Goal: Task Accomplishment & Management: Use online tool/utility

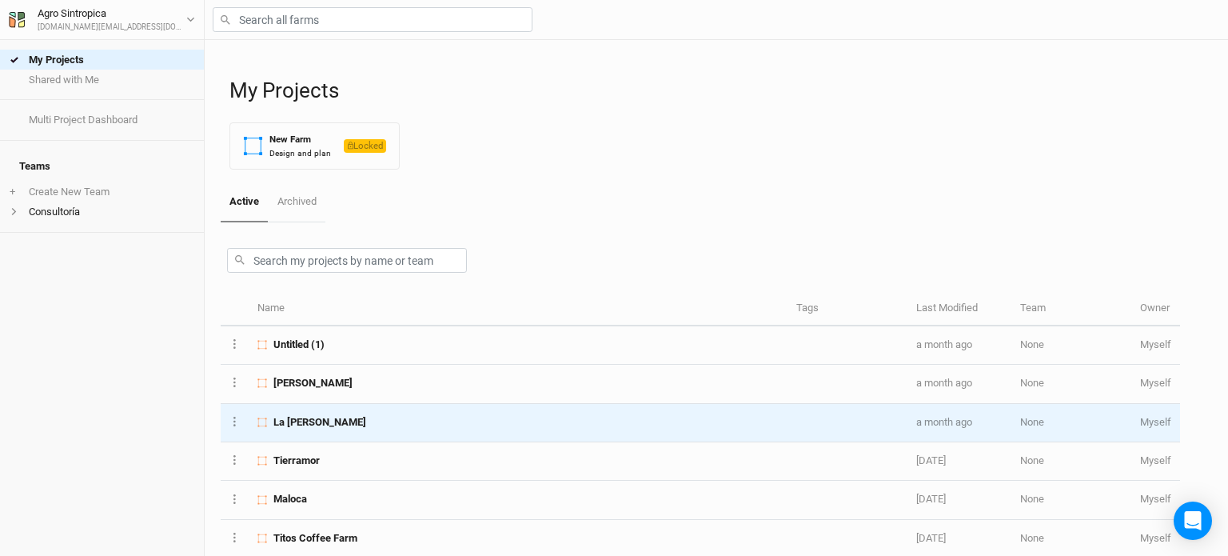
click at [361, 411] on td "La [PERSON_NAME]" at bounding box center [518, 423] width 539 height 38
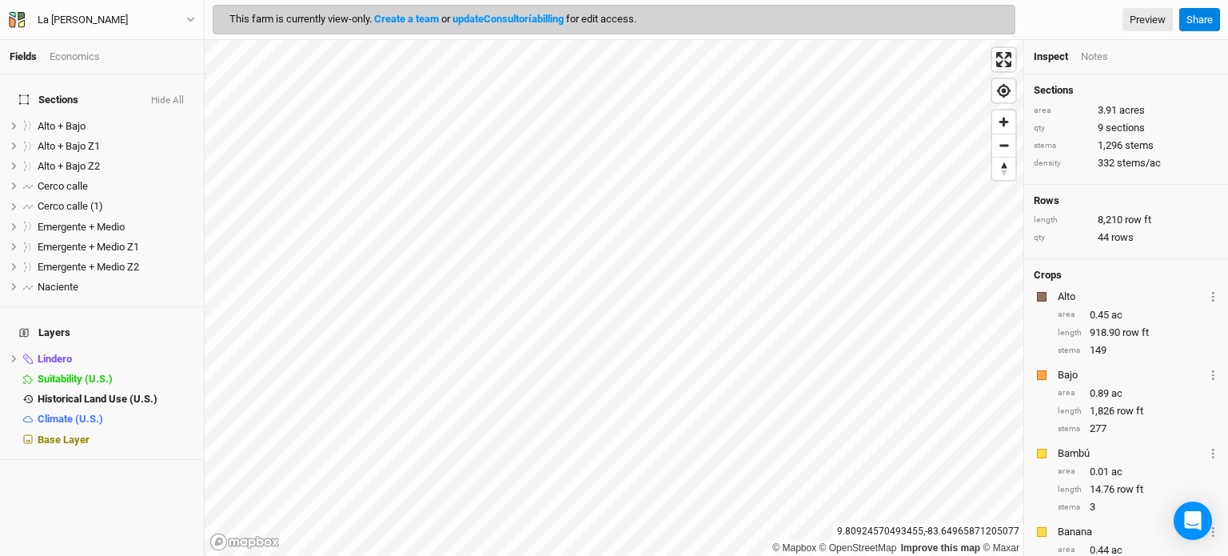
click at [517, 18] on link "update Consultoría billing" at bounding box center [507, 19] width 111 height 12
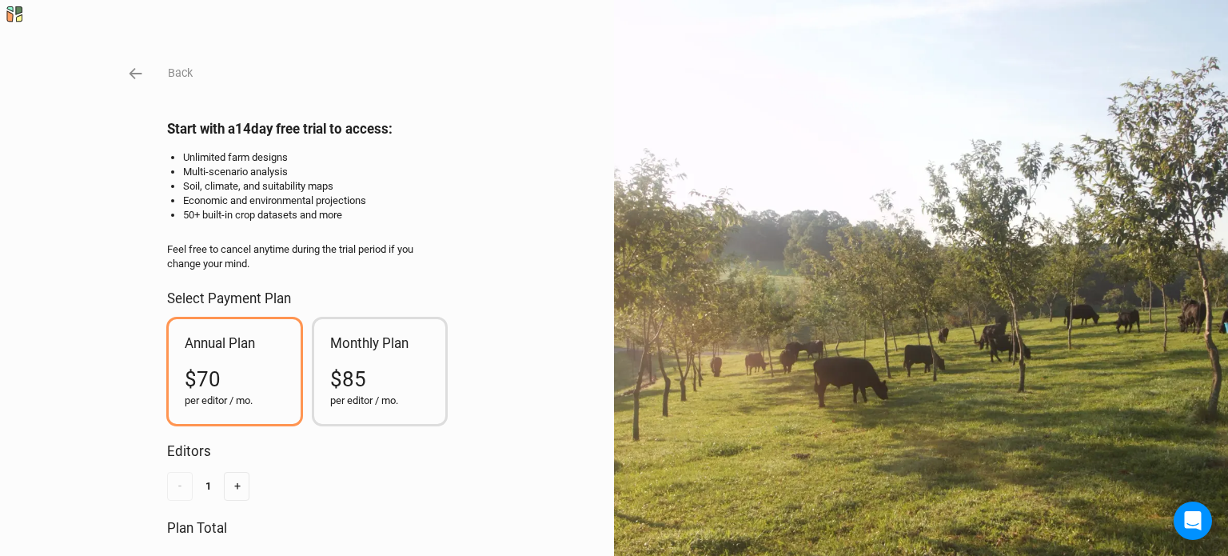
click at [358, 345] on h2 "Monthly Plan" at bounding box center [380, 343] width 100 height 16
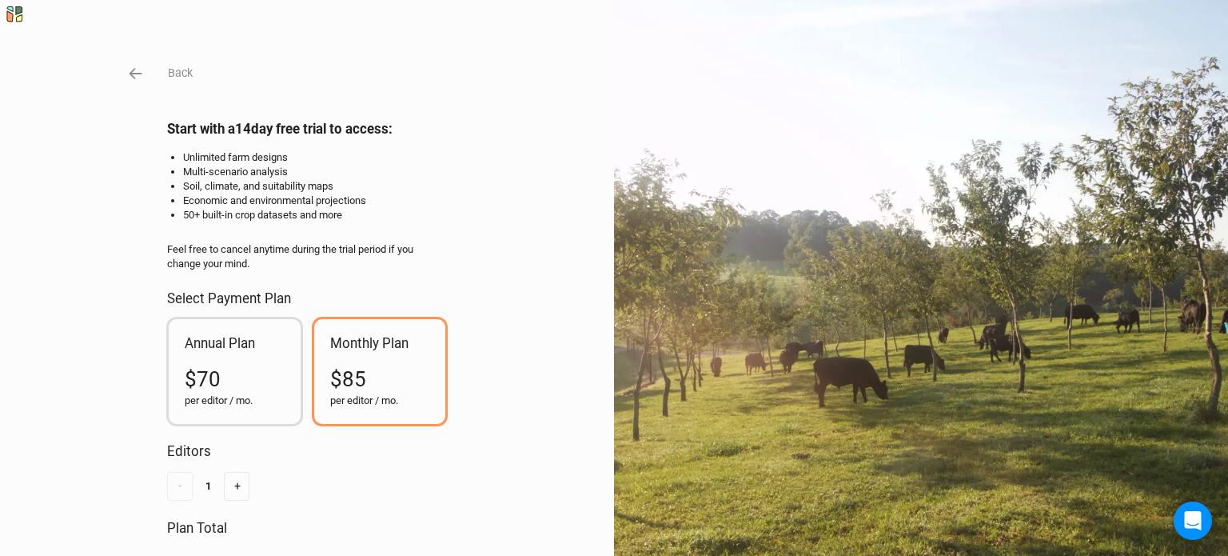
click at [249, 356] on div "Annual Plan $70 per editor / mo." at bounding box center [235, 371] width 132 height 105
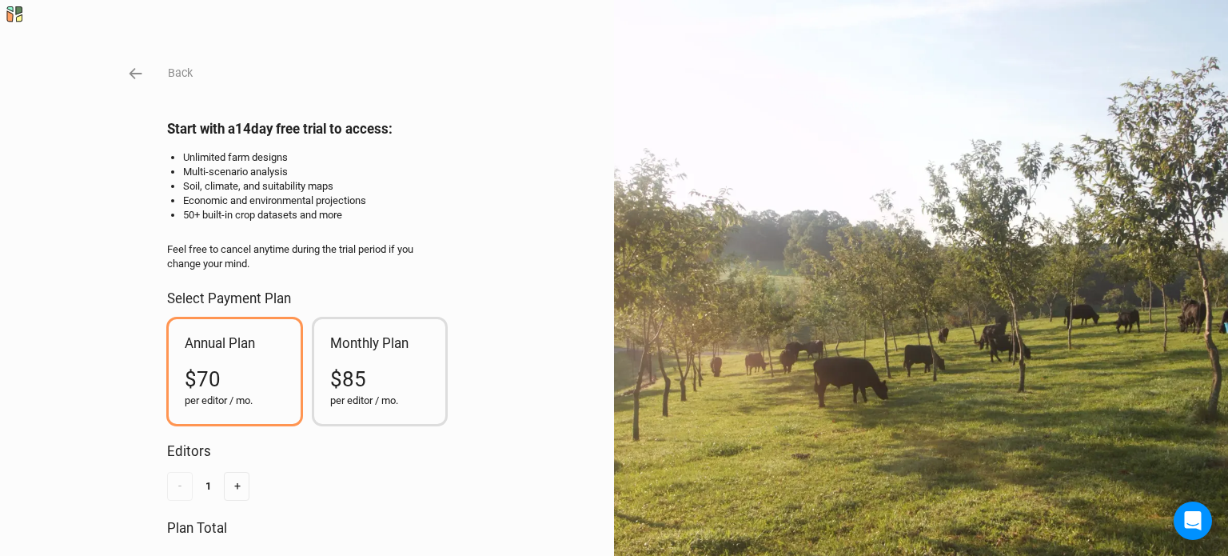
click at [355, 360] on div "Monthly Plan $85 per editor / mo." at bounding box center [380, 371] width 132 height 105
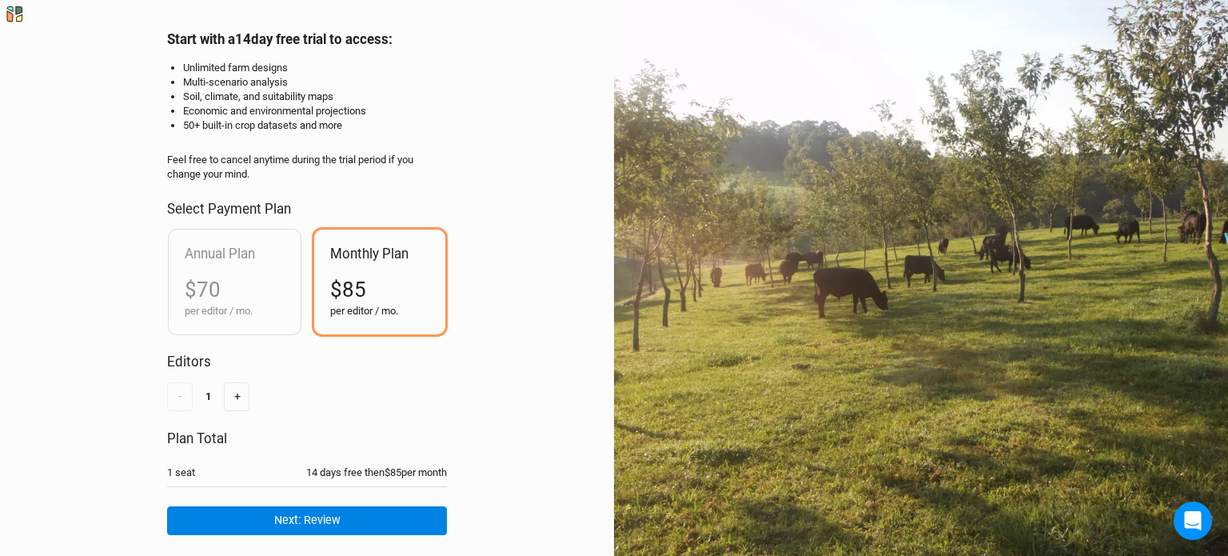
scroll to position [140, 0]
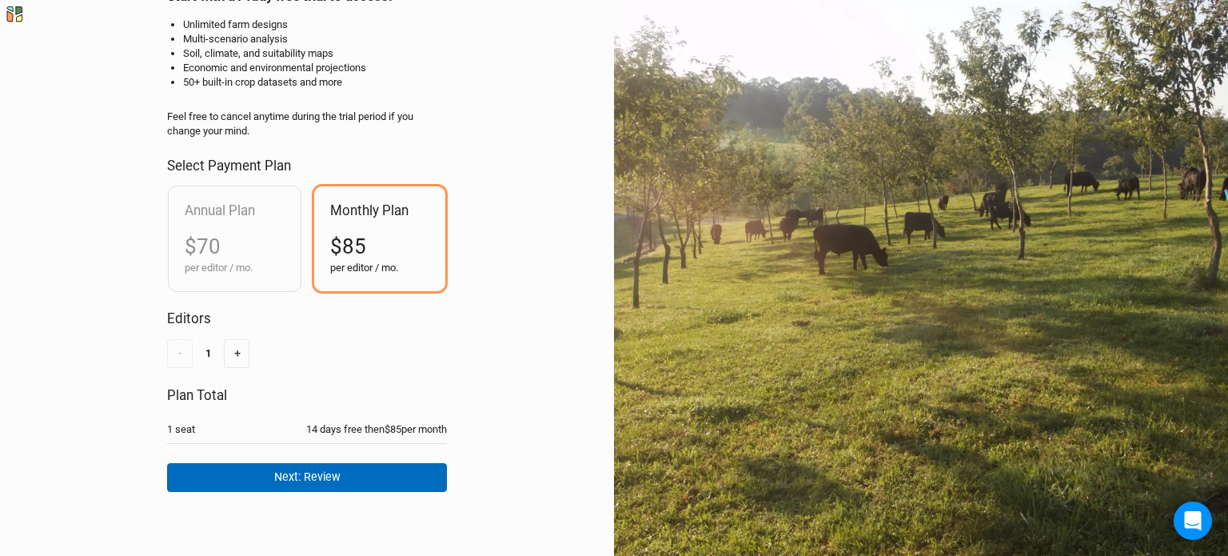
click at [372, 466] on button "Next: Review" at bounding box center [307, 477] width 280 height 28
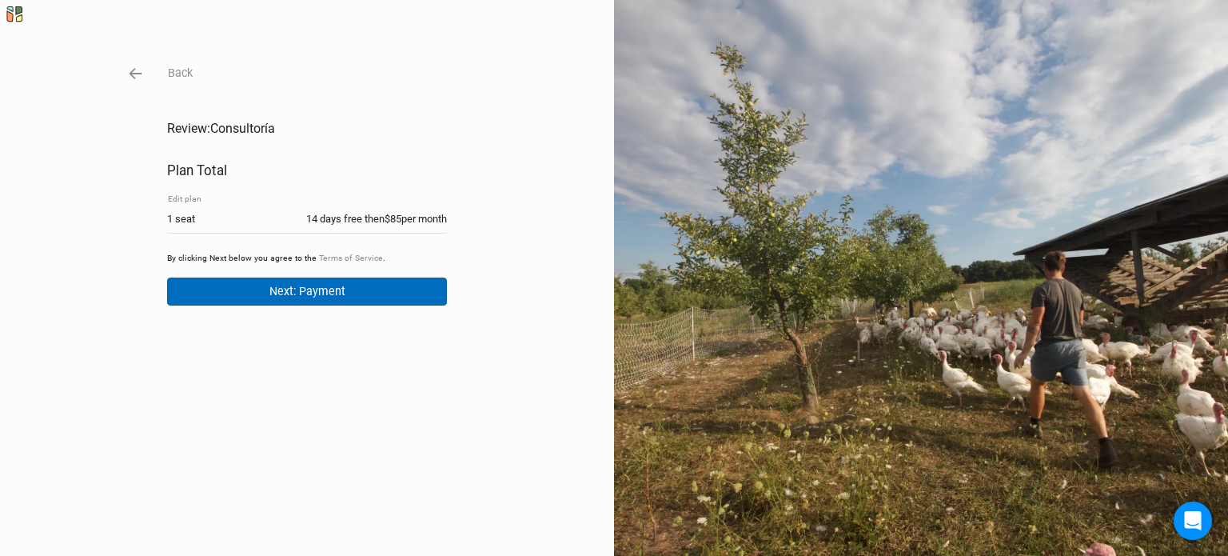
click at [351, 293] on button "Next: Payment" at bounding box center [307, 291] width 280 height 28
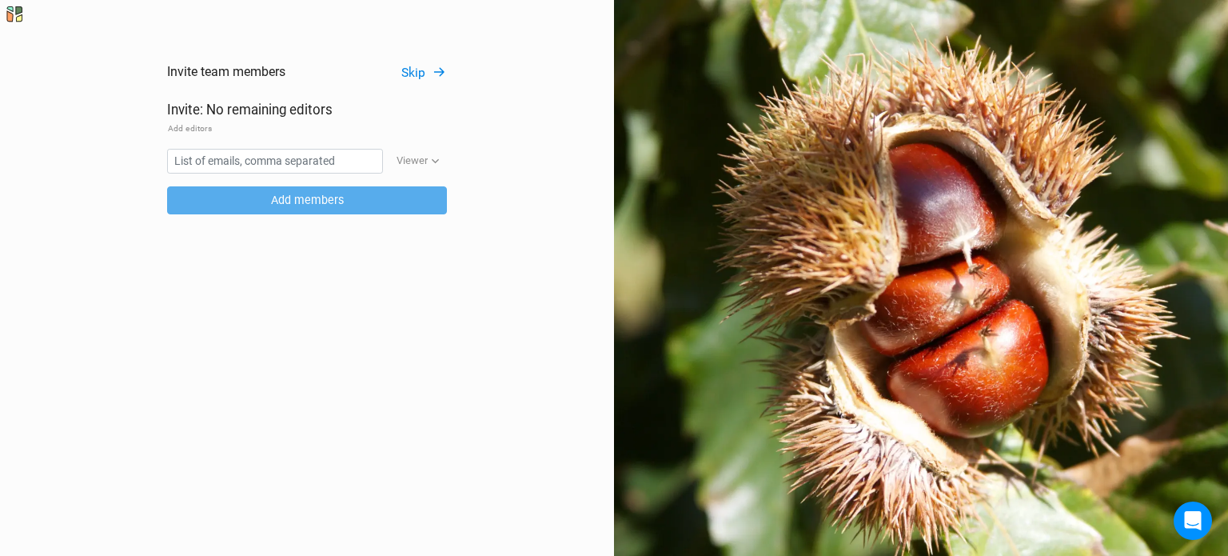
click at [405, 78] on button "Skip" at bounding box center [423, 73] width 46 height 18
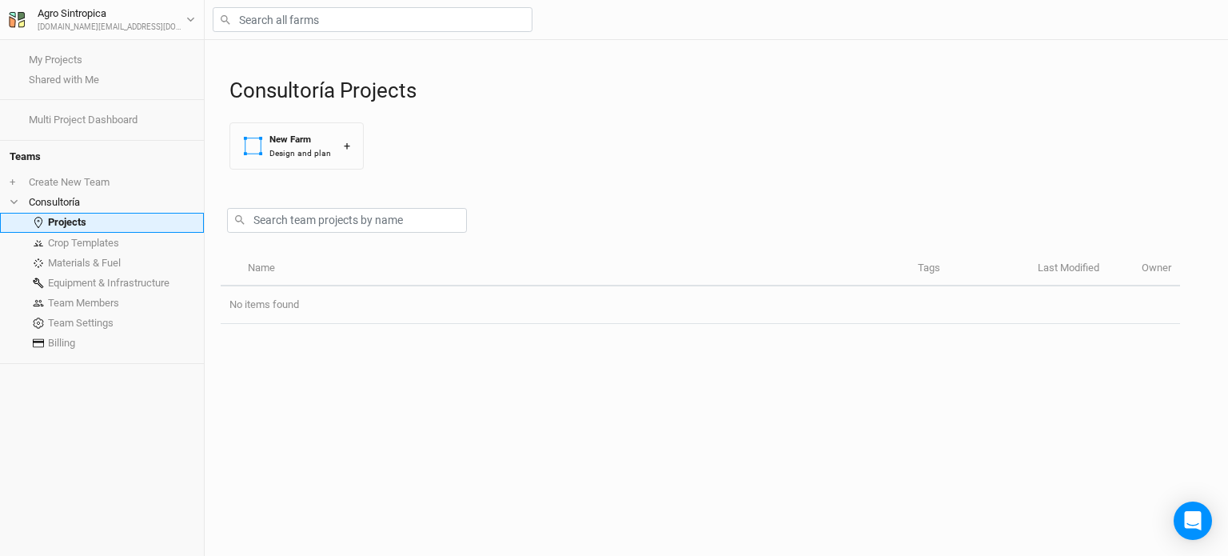
click at [90, 220] on link "Projects" at bounding box center [102, 223] width 204 height 20
click at [81, 205] on li "Consultoría" at bounding box center [102, 202] width 204 height 20
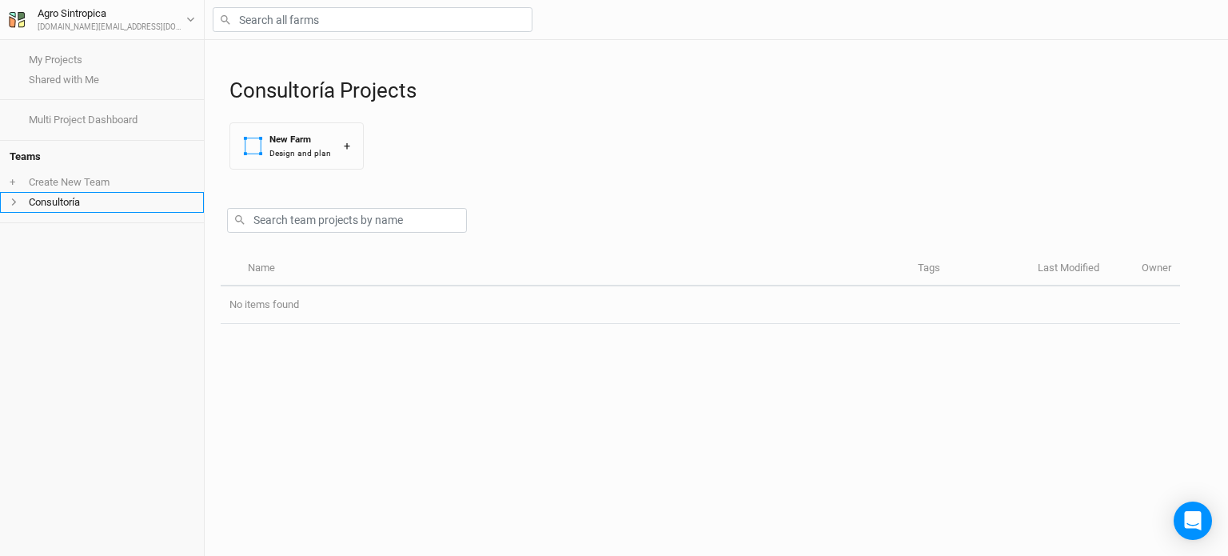
click at [82, 201] on li "Consultoría" at bounding box center [102, 202] width 204 height 20
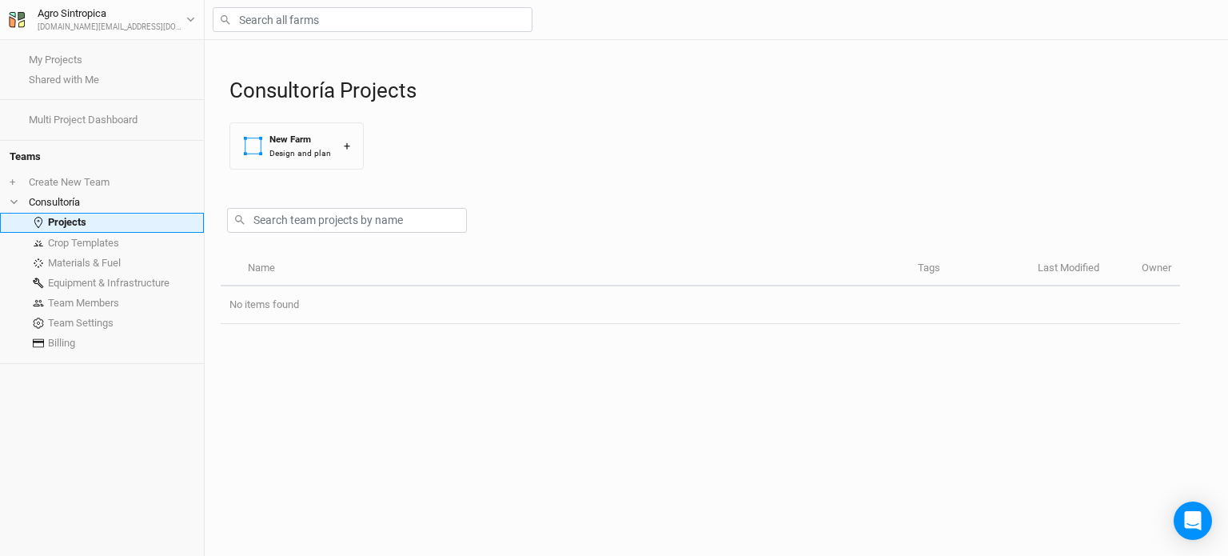
click at [82, 221] on link "Projects" at bounding box center [102, 223] width 204 height 20
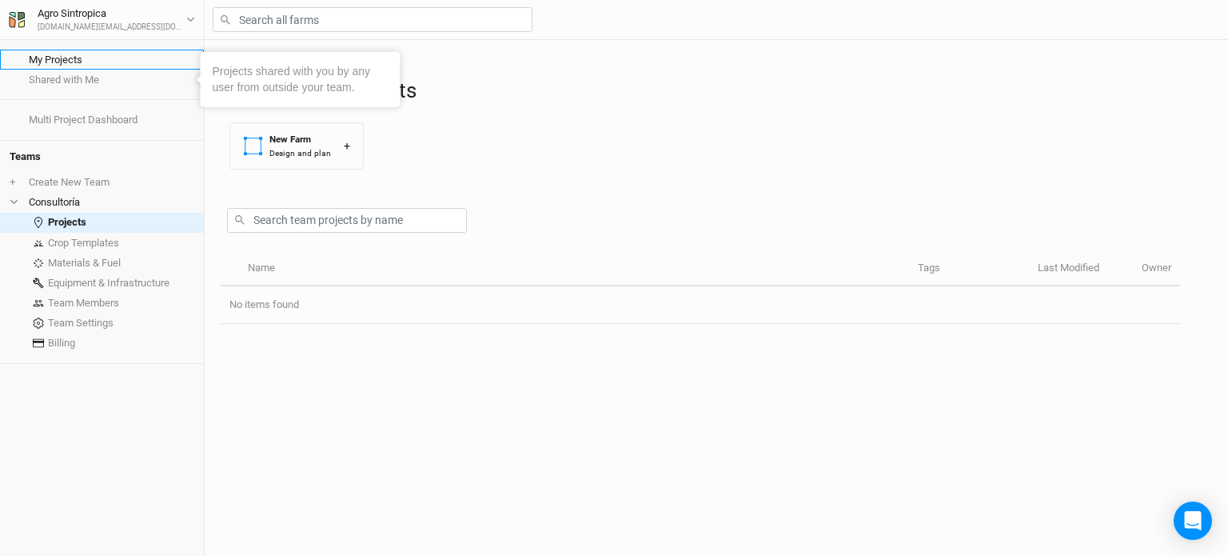
click at [112, 62] on link "My Projects" at bounding box center [102, 60] width 204 height 20
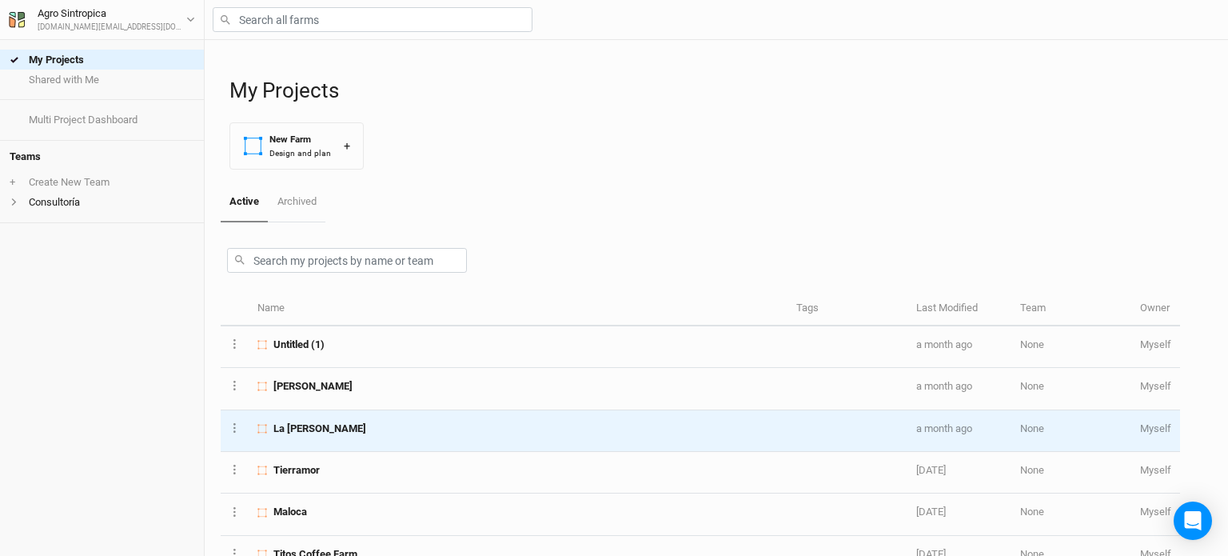
click at [348, 416] on td "La [PERSON_NAME]" at bounding box center [518, 431] width 539 height 42
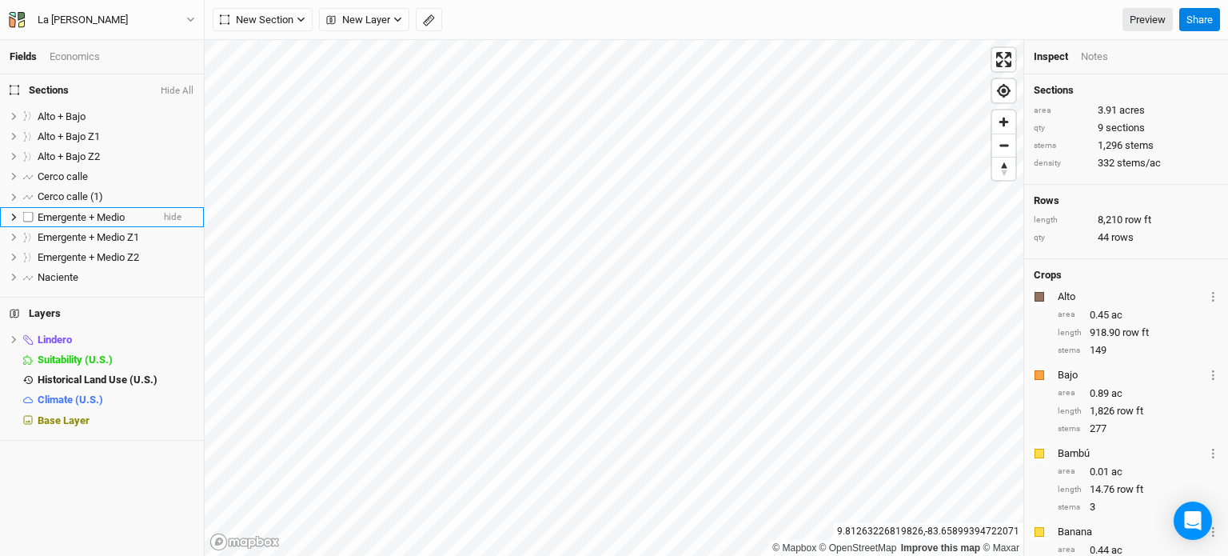
click at [108, 217] on span "Emergente + Medio" at bounding box center [81, 217] width 87 height 12
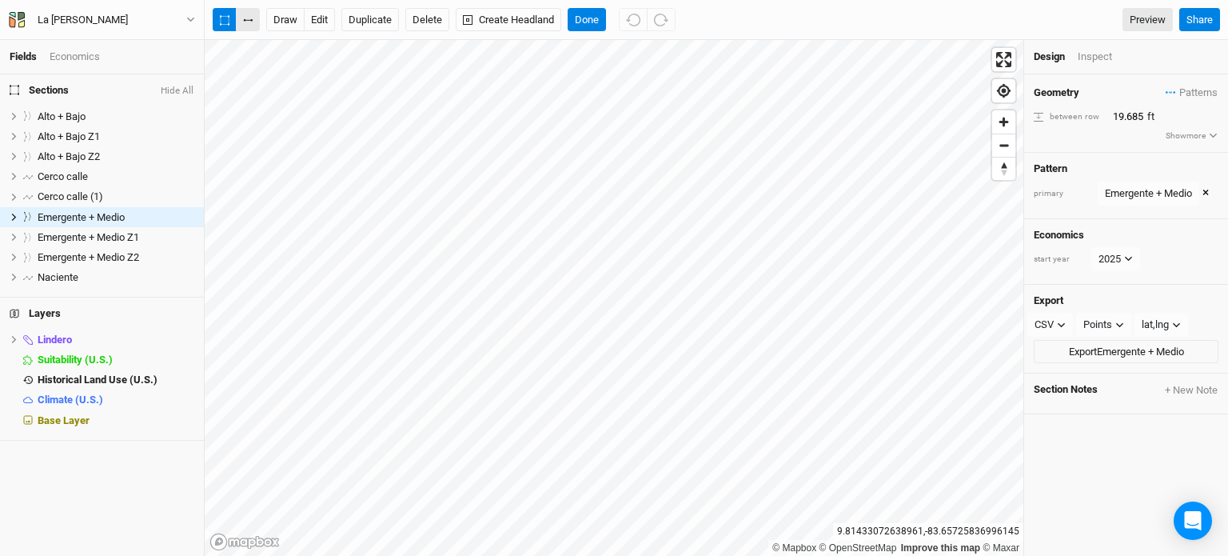
click at [254, 25] on button "button" at bounding box center [248, 20] width 24 height 24
click at [601, 12] on button "Done" at bounding box center [587, 20] width 38 height 24
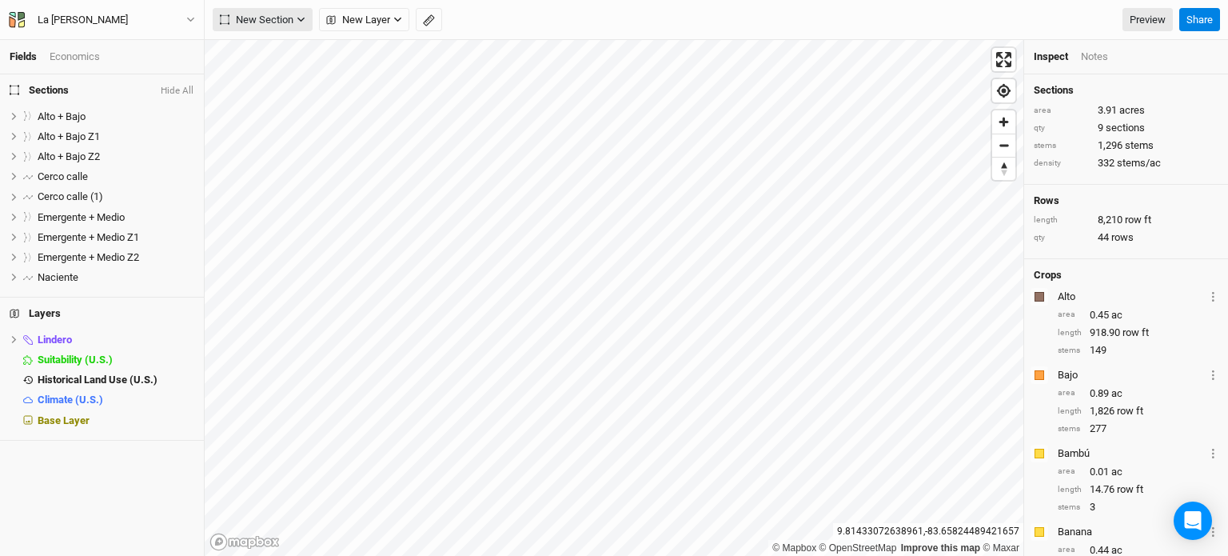
click at [276, 22] on span "New Section" at bounding box center [257, 20] width 74 height 16
click at [276, 26] on span "New Section" at bounding box center [257, 20] width 74 height 16
click at [382, 14] on span "New Layer" at bounding box center [358, 20] width 64 height 16
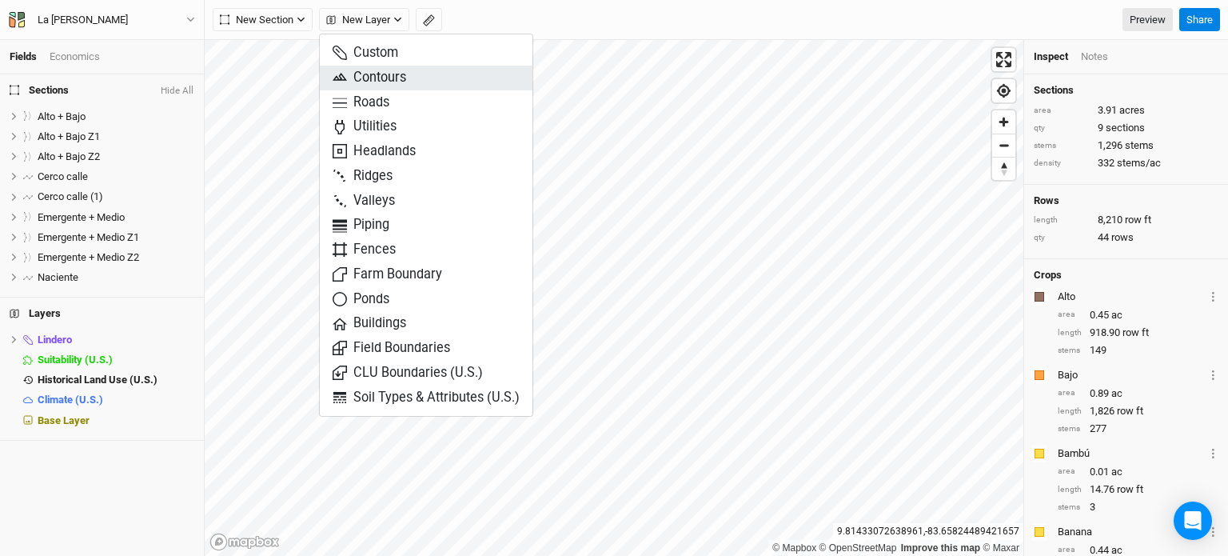
click at [390, 78] on span "Contours" at bounding box center [370, 78] width 74 height 18
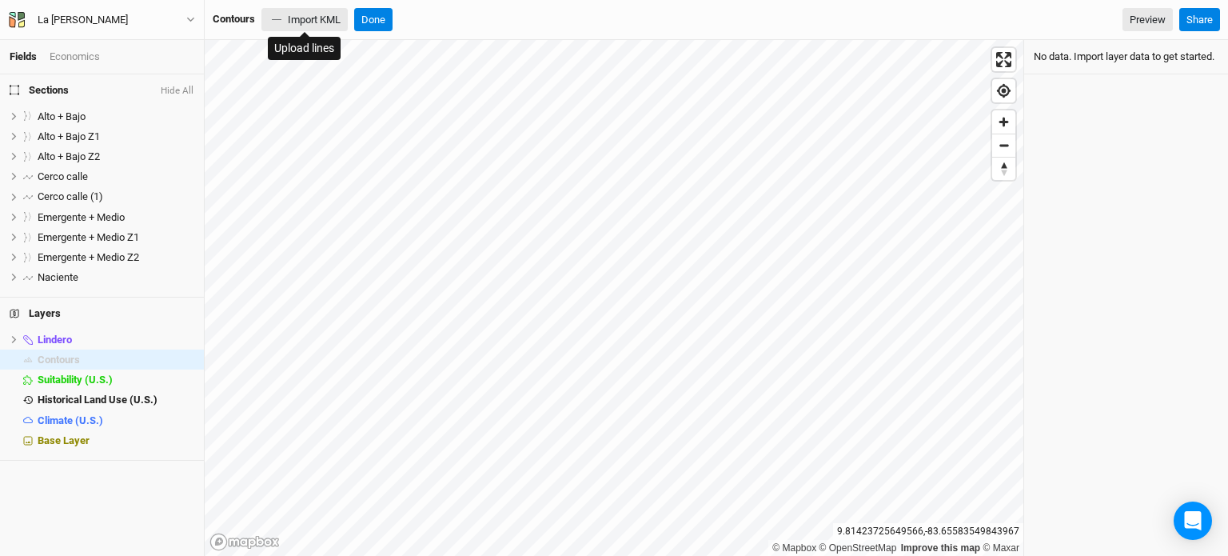
click at [341, 20] on button "Import KML" at bounding box center [304, 20] width 86 height 24
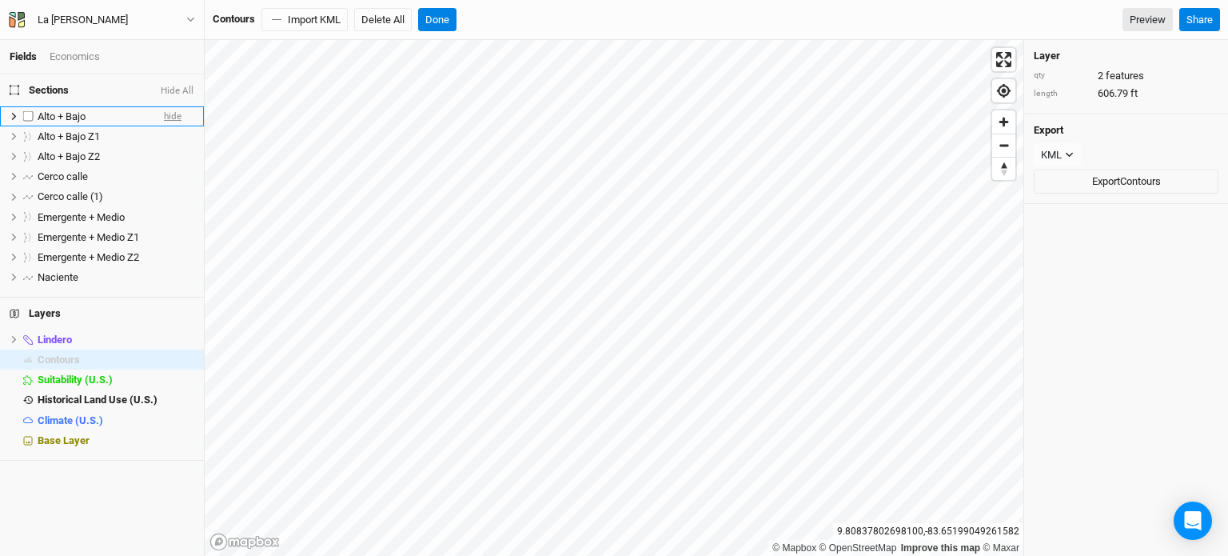
click at [164, 114] on span "hide" at bounding box center [173, 116] width 18 height 20
click at [164, 130] on span "hide" at bounding box center [173, 136] width 18 height 20
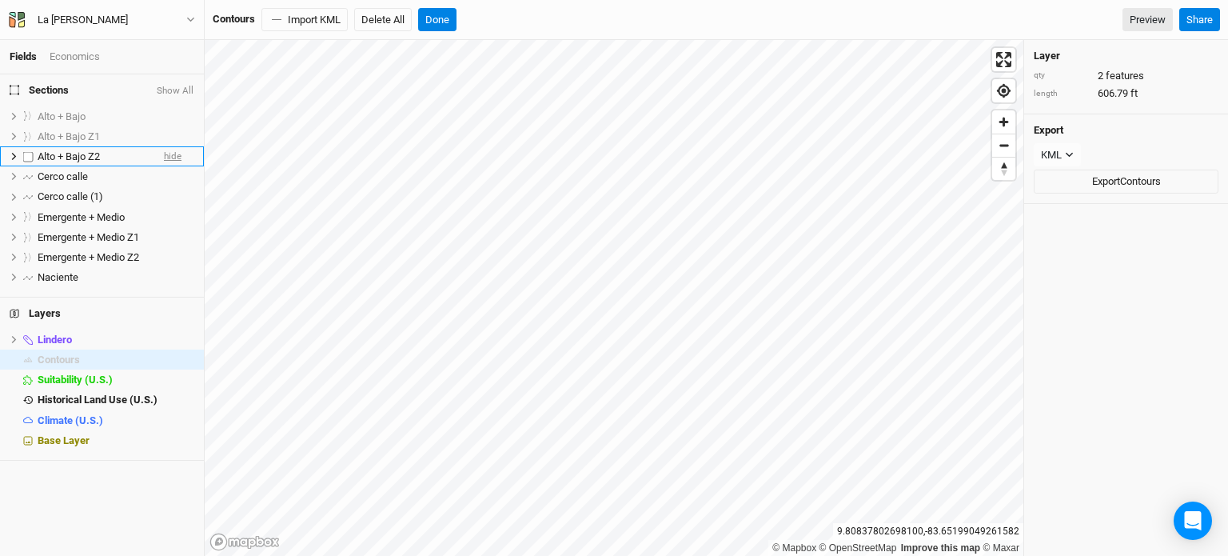
click at [164, 153] on span "hide" at bounding box center [173, 156] width 18 height 20
click at [164, 175] on span "hide" at bounding box center [173, 177] width 18 height 20
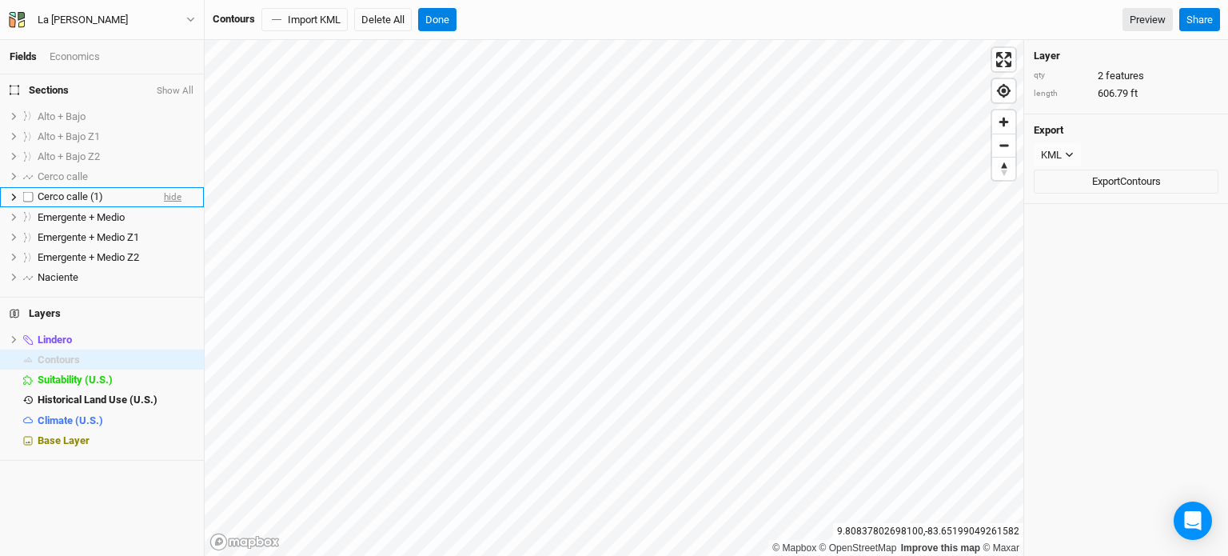
click at [164, 194] on span "hide" at bounding box center [173, 197] width 18 height 20
click at [164, 214] on span "hide" at bounding box center [173, 217] width 18 height 20
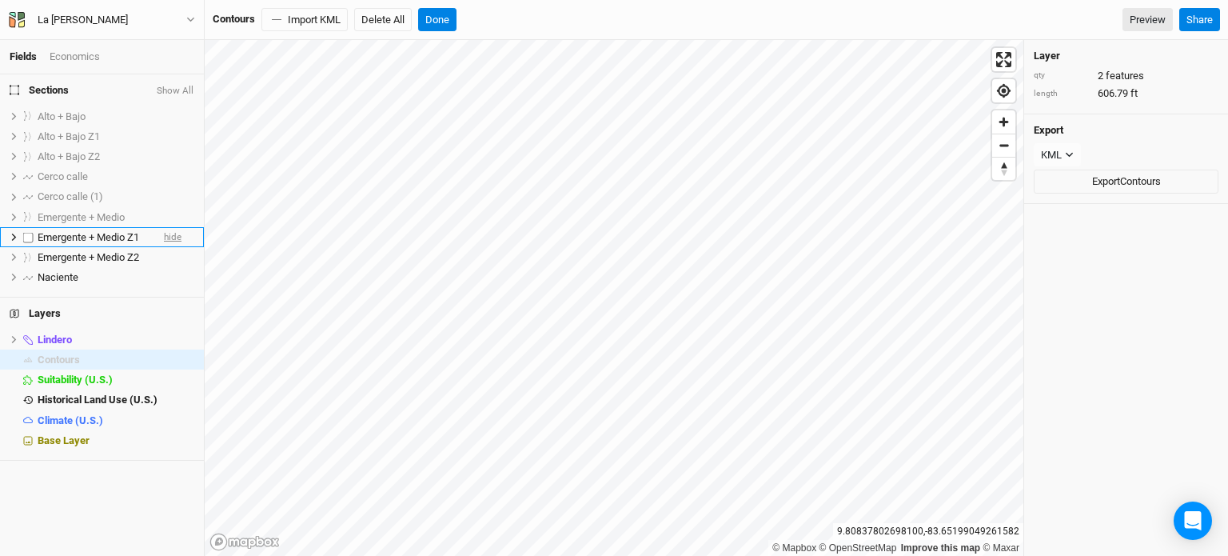
click at [164, 237] on span "hide" at bounding box center [173, 237] width 18 height 20
click at [164, 251] on span "hide" at bounding box center [173, 257] width 18 height 20
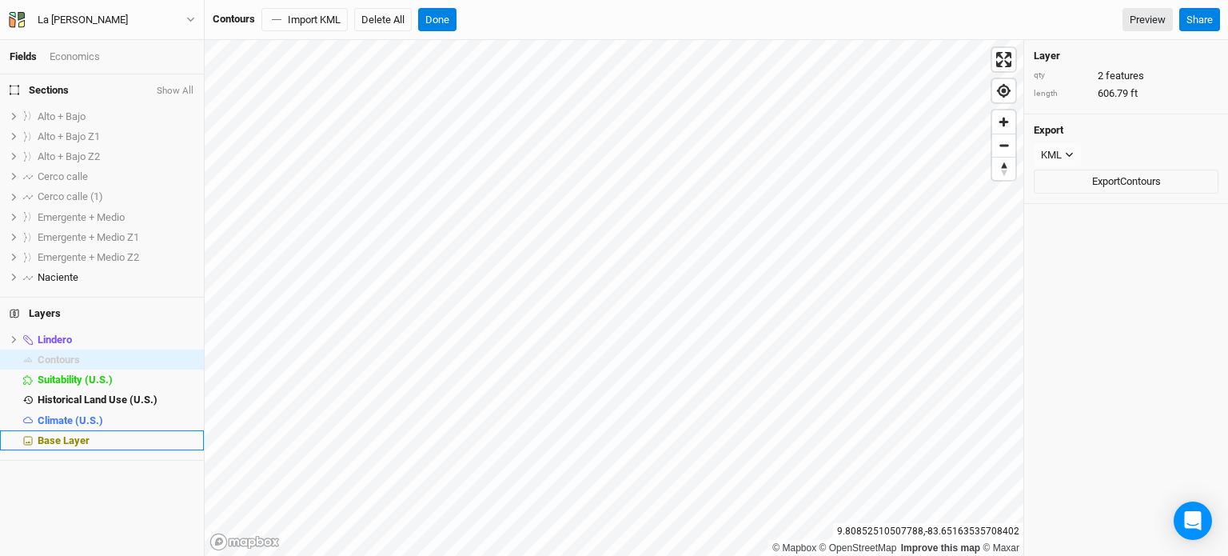
click at [78, 444] on span "Base Layer" at bounding box center [64, 440] width 52 height 12
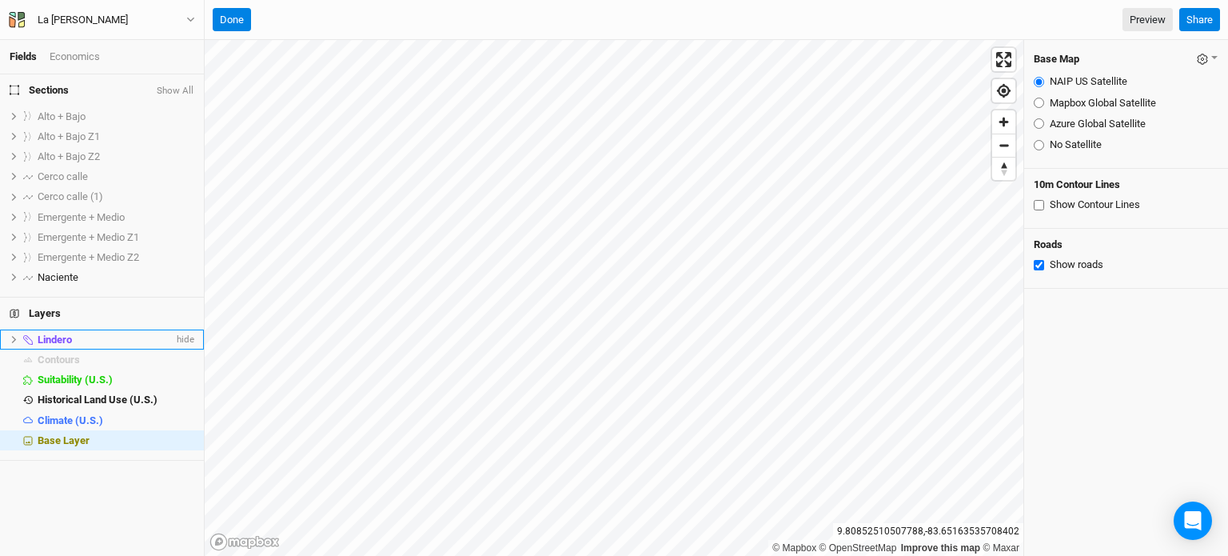
click at [13, 341] on icon at bounding box center [14, 339] width 5 height 7
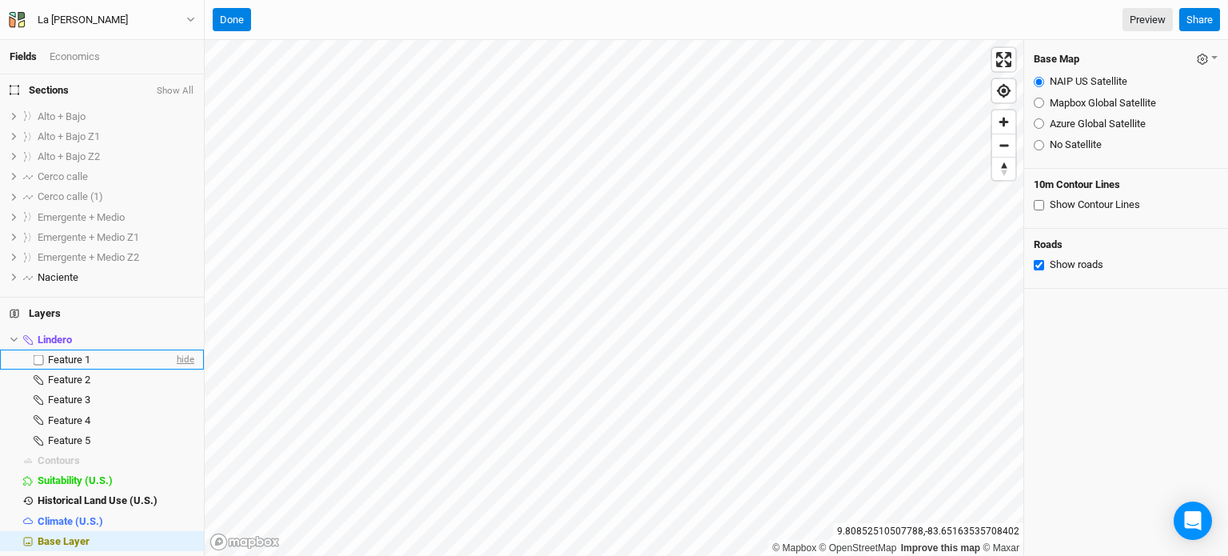
click at [173, 361] on span "hide" at bounding box center [183, 359] width 21 height 20
click at [173, 361] on span "show" at bounding box center [182, 359] width 26 height 20
click at [173, 385] on span "hide" at bounding box center [183, 380] width 21 height 20
click at [173, 385] on span "show" at bounding box center [182, 380] width 26 height 20
click at [173, 460] on span "hide" at bounding box center [183, 460] width 21 height 20
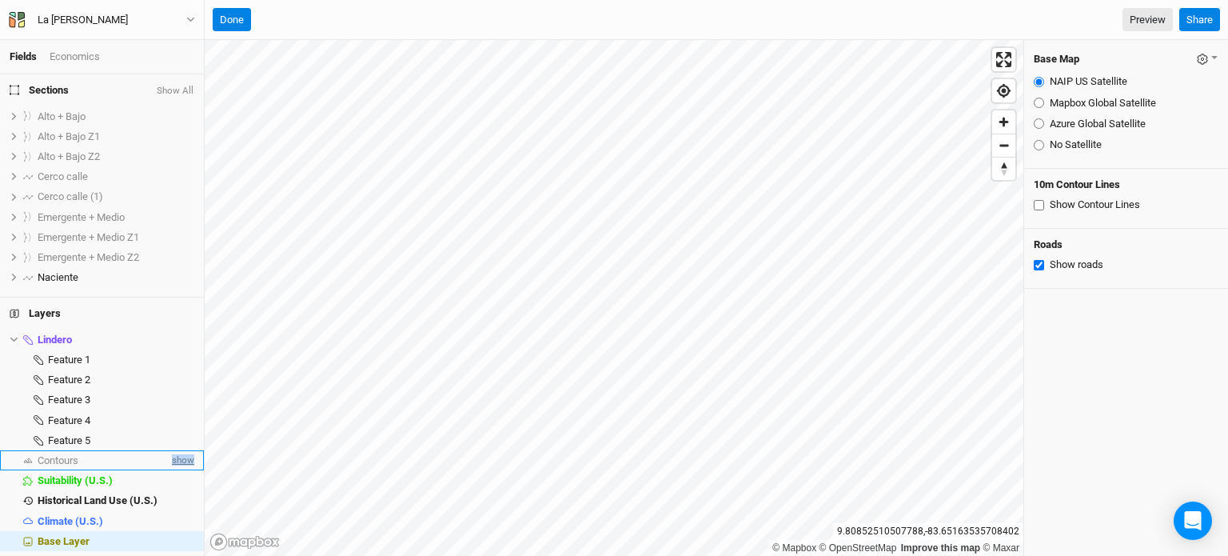
click at [169, 460] on span "show" at bounding box center [182, 460] width 26 height 20
click at [128, 461] on div "Contours" at bounding box center [106, 460] width 136 height 13
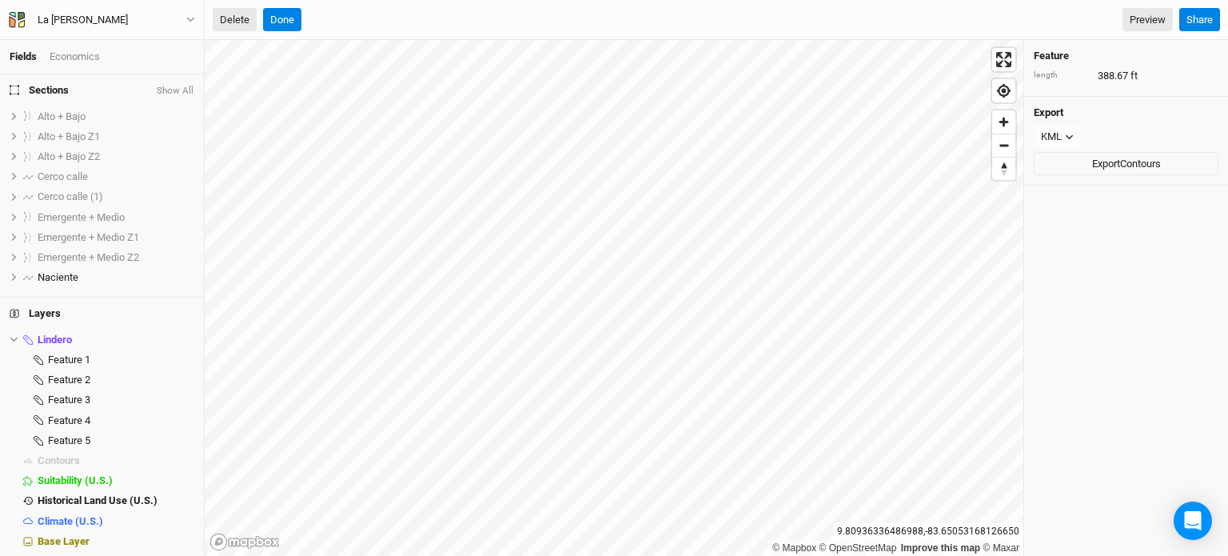
click at [224, 22] on button "Delete" at bounding box center [235, 20] width 44 height 24
click at [501, 15] on button "Confirm" at bounding box center [485, 20] width 50 height 24
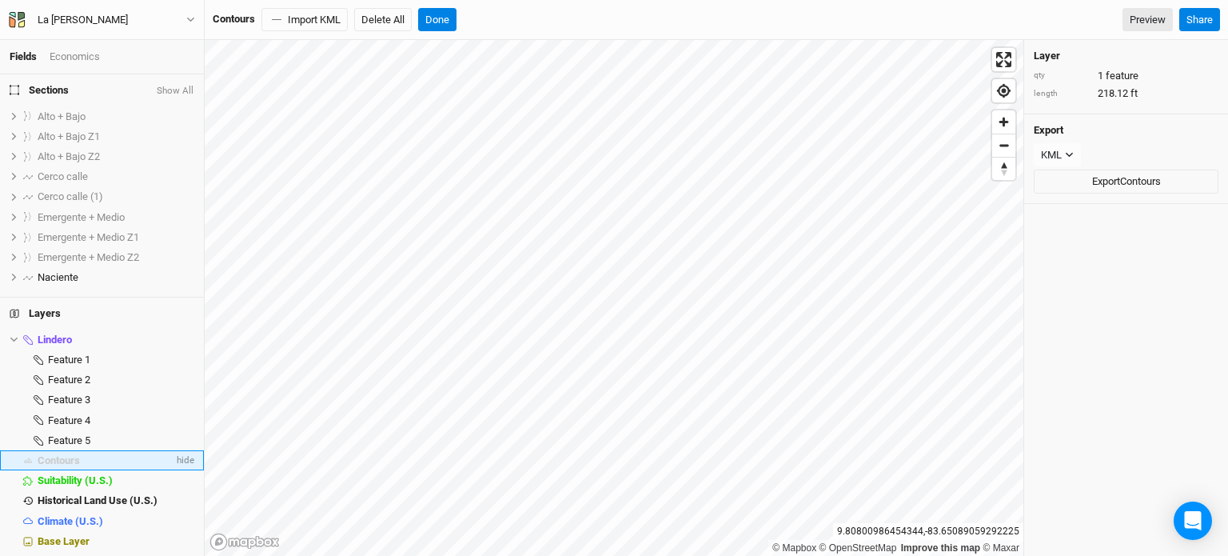
click at [135, 460] on div "Contours" at bounding box center [106, 460] width 136 height 13
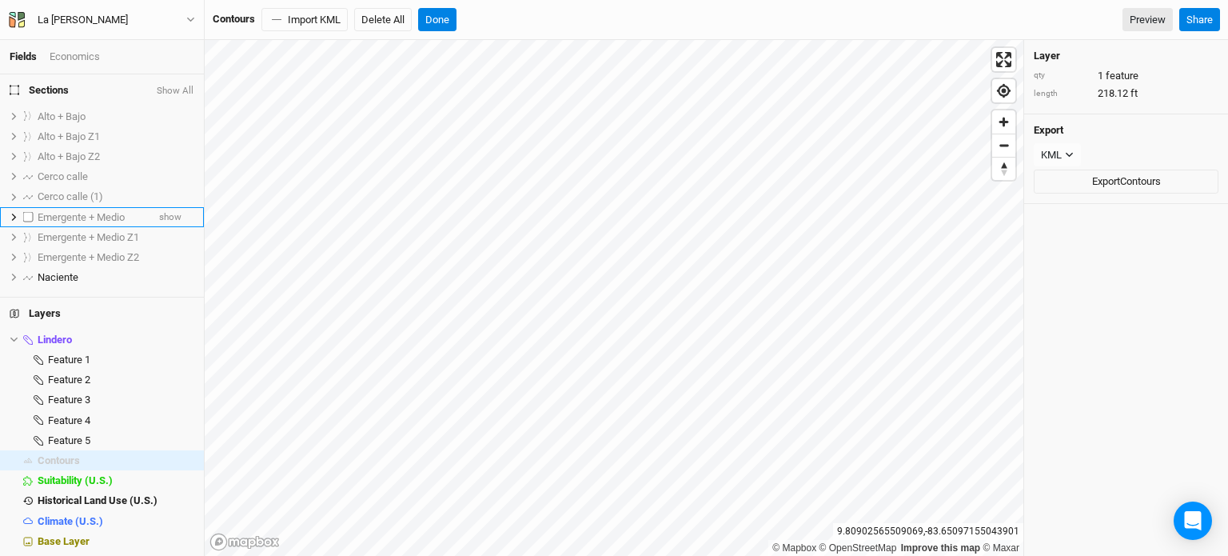
click at [110, 211] on span "Emergente + Medio" at bounding box center [81, 217] width 87 height 12
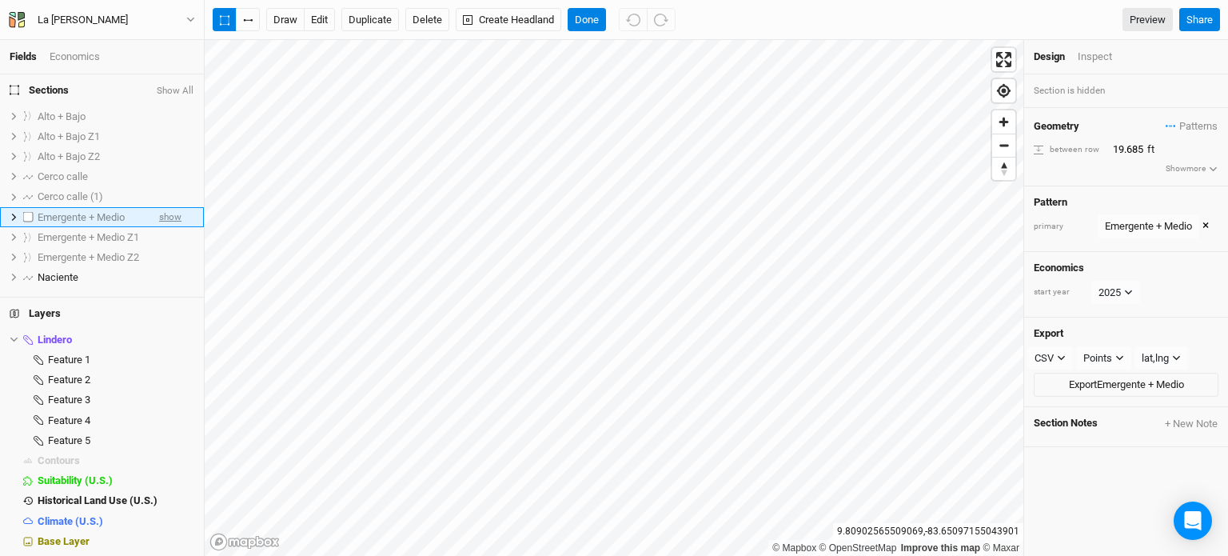
click at [159, 213] on span "show" at bounding box center [170, 217] width 22 height 20
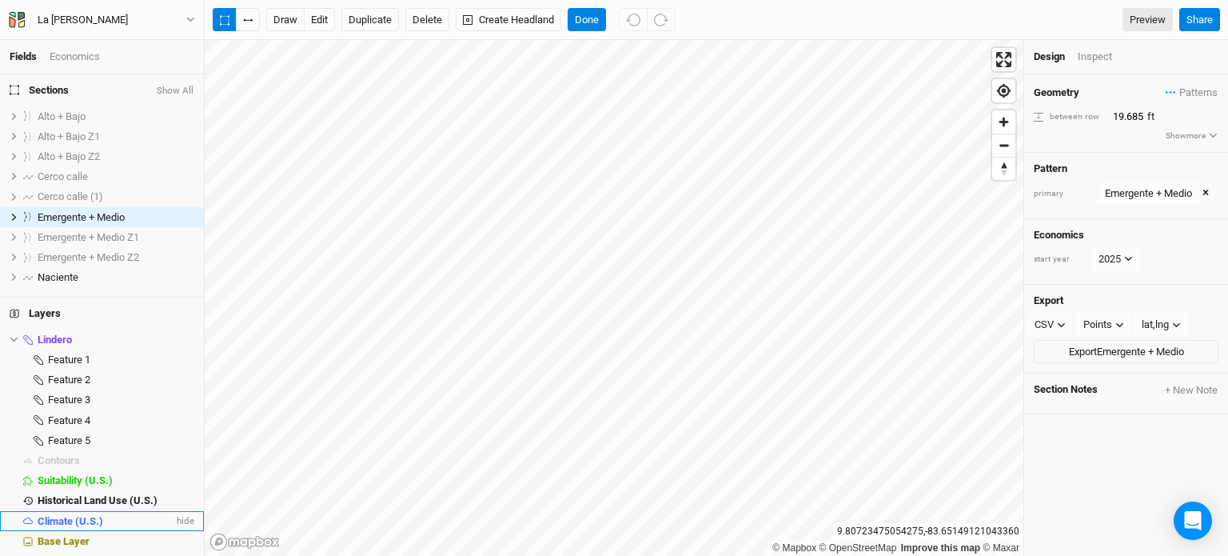
click at [58, 524] on span "Climate (U.S.)" at bounding box center [71, 521] width 66 height 12
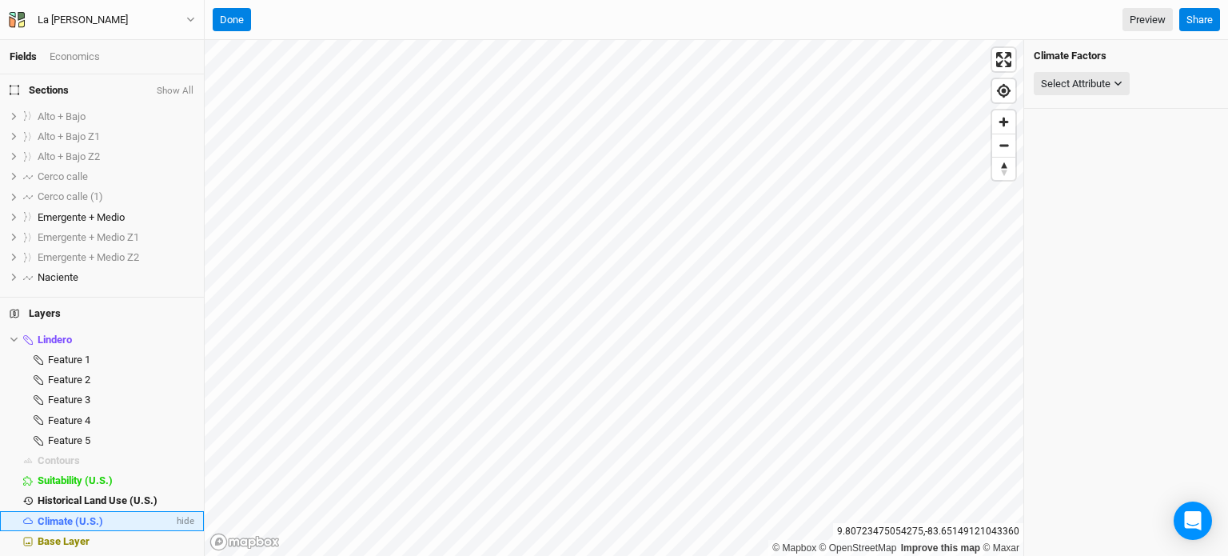
scroll to position [5, 0]
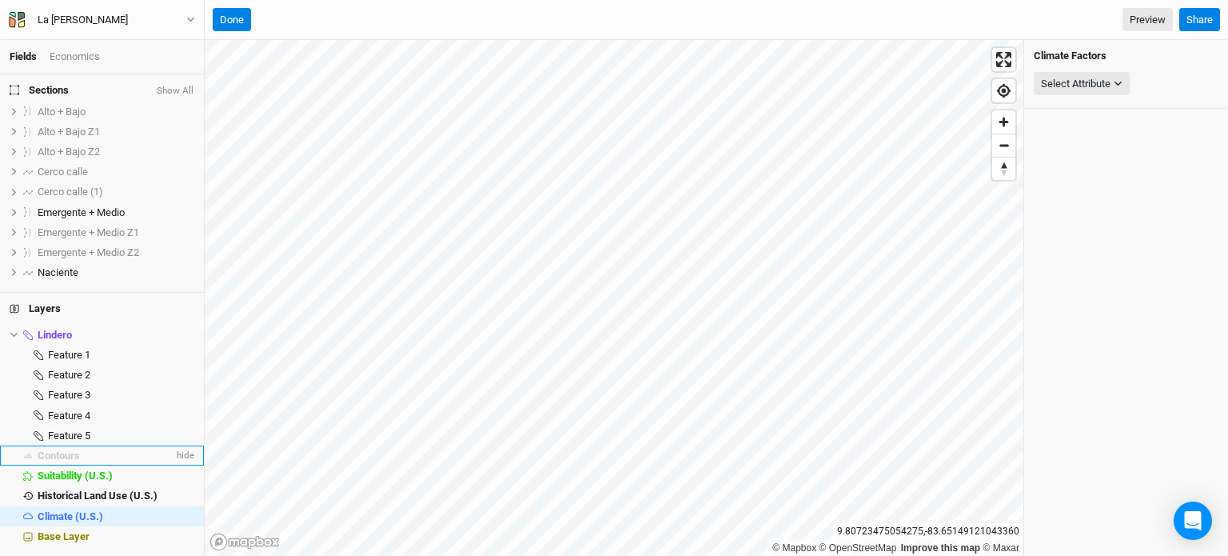
click at [61, 456] on span "Contours" at bounding box center [59, 455] width 42 height 12
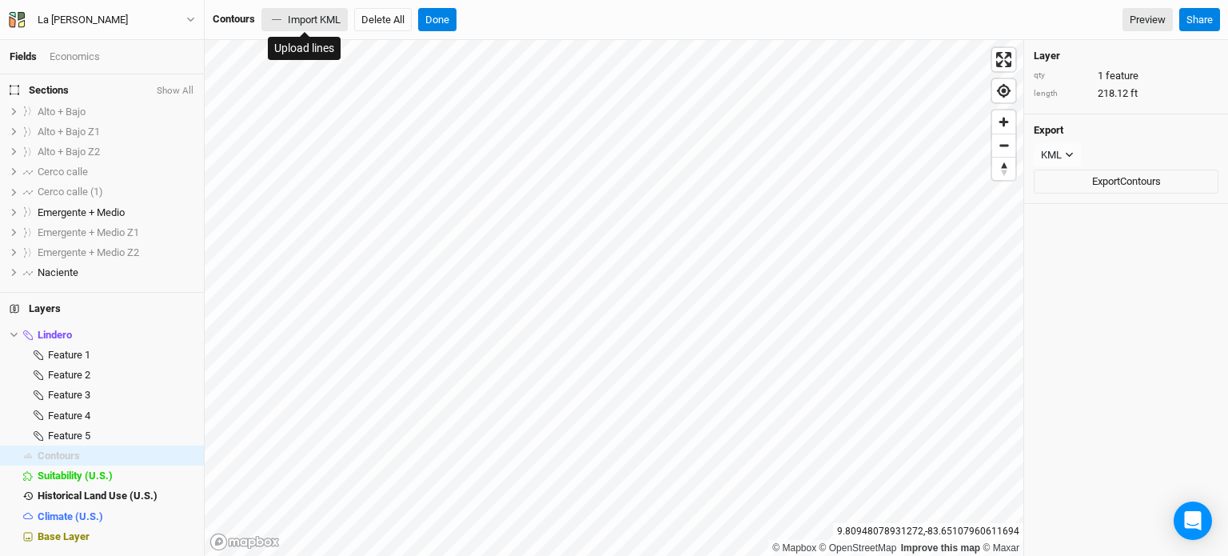
click at [318, 22] on button "Import KML" at bounding box center [304, 20] width 86 height 24
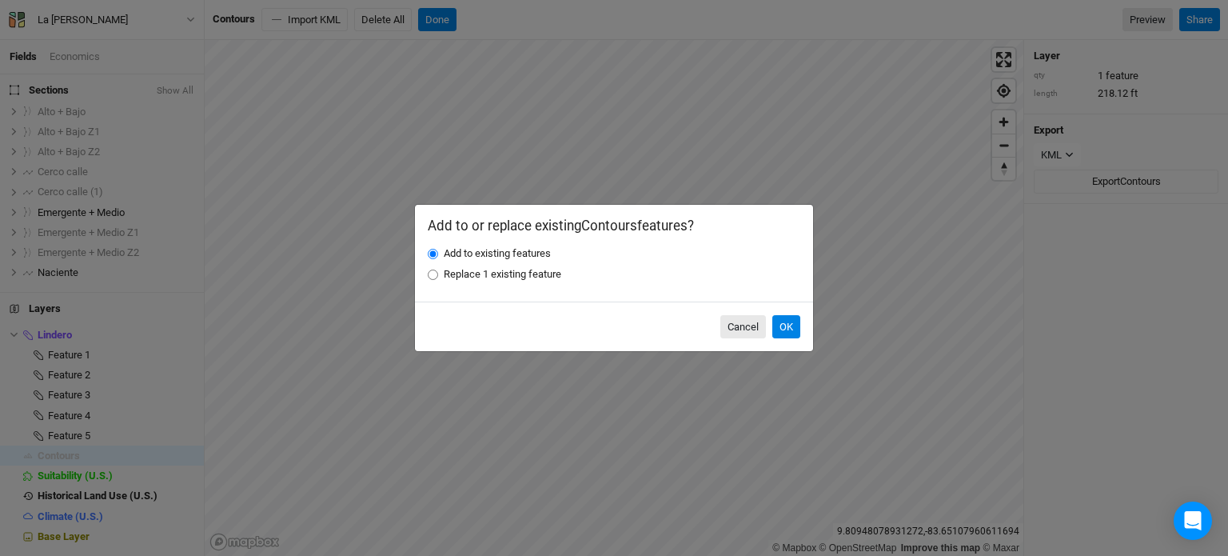
click at [525, 274] on label "Replace 1 existing feature" at bounding box center [503, 274] width 118 height 14
click at [438, 274] on input "Replace 1 existing feature" at bounding box center [433, 274] width 10 height 10
radio input "true"
click at [781, 324] on button "OK" at bounding box center [786, 327] width 28 height 24
radio input "true"
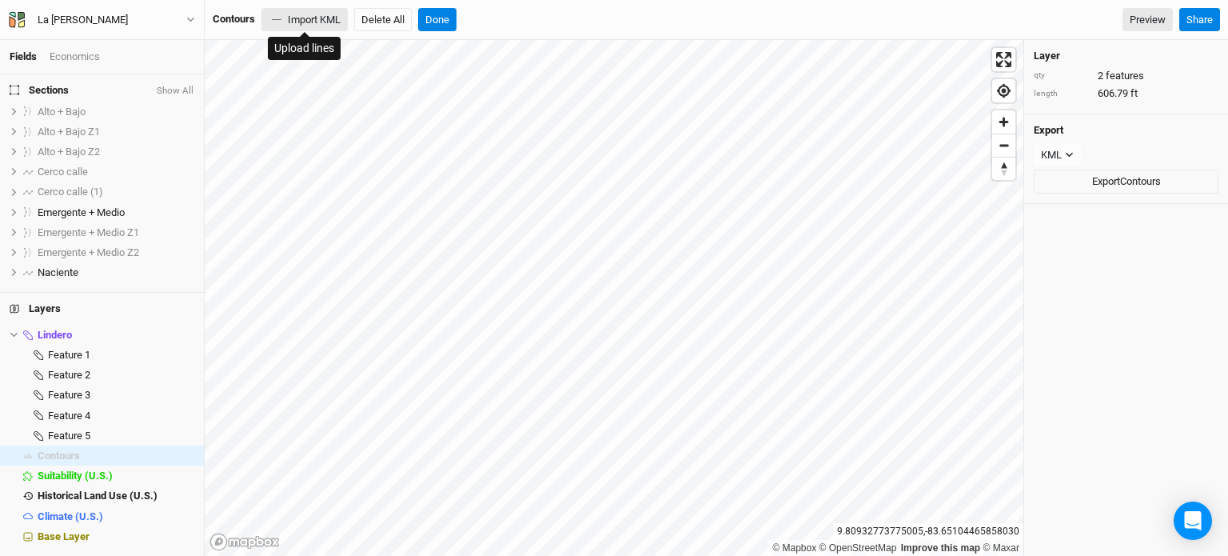
click at [290, 17] on button "Import KML" at bounding box center [304, 20] width 86 height 24
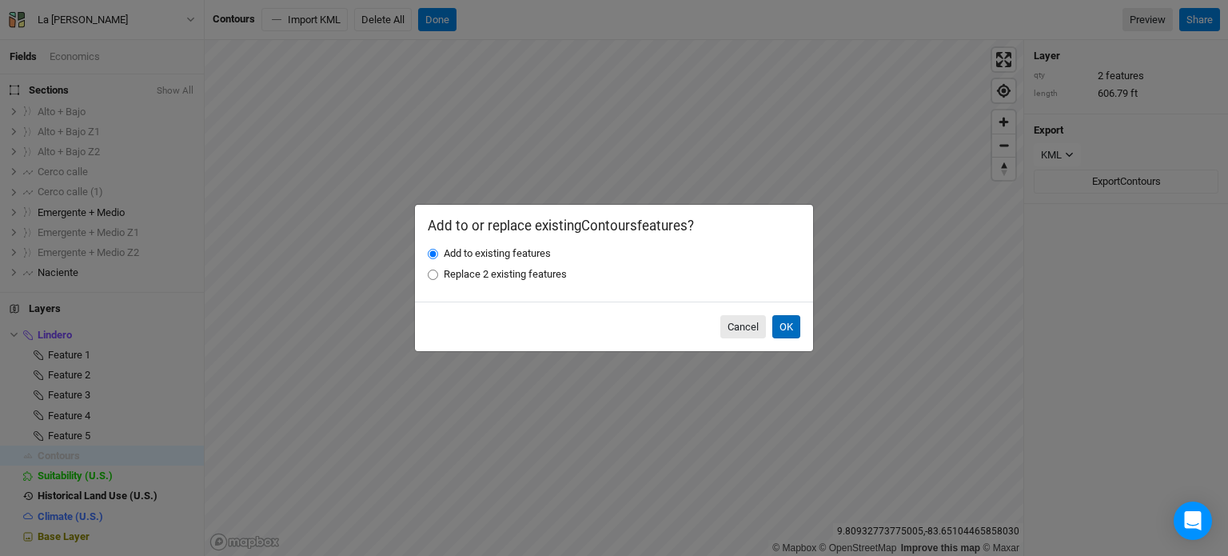
click at [799, 324] on button "OK" at bounding box center [786, 327] width 28 height 24
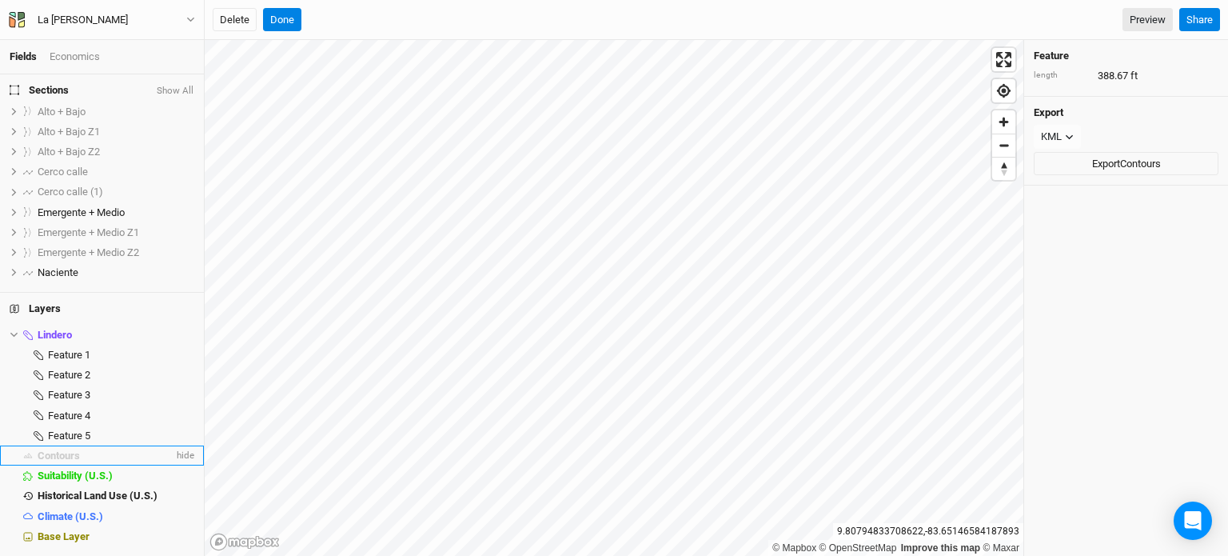
click at [142, 456] on div "Contours" at bounding box center [106, 455] width 136 height 13
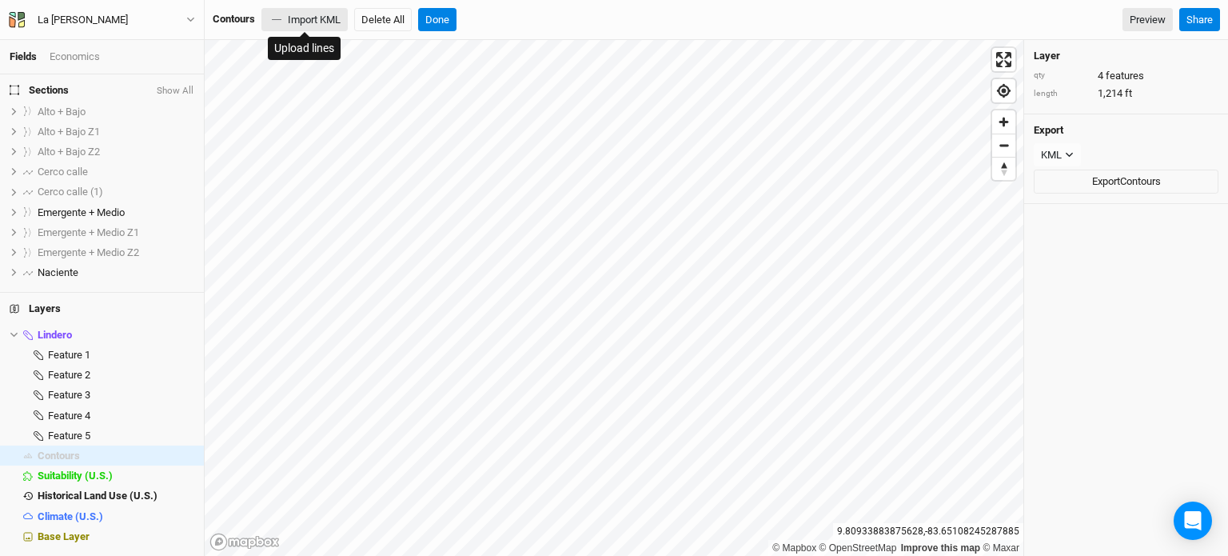
click at [317, 18] on button "Import KML" at bounding box center [304, 20] width 86 height 24
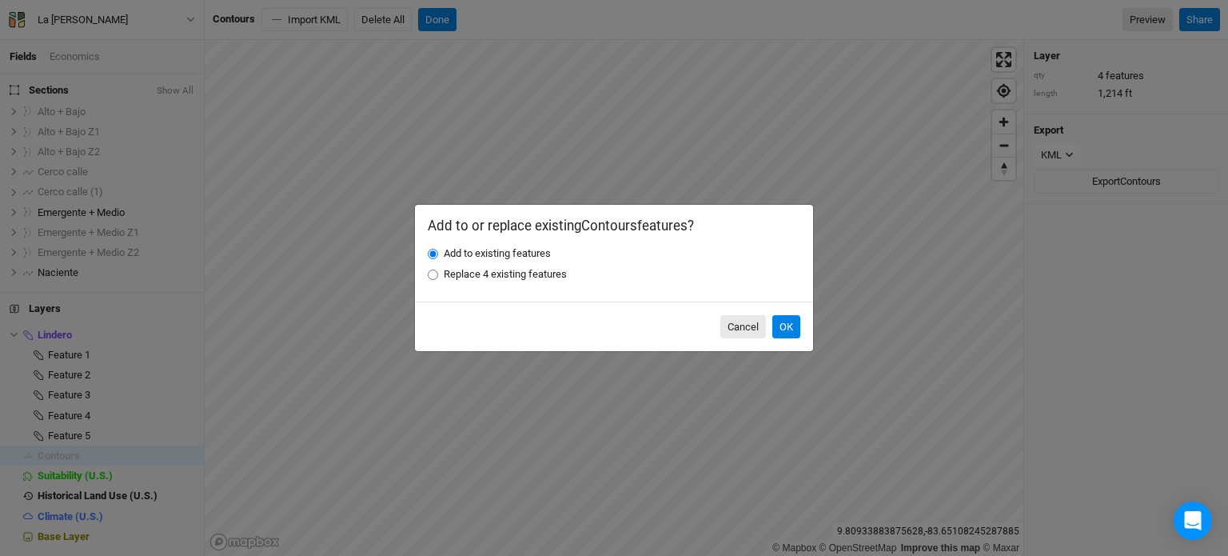
click at [531, 282] on div "Add to or replace existing Contours features? Add to existing features Replace …" at bounding box center [614, 253] width 398 height 97
click at [546, 274] on label "Replace 4 existing features" at bounding box center [505, 274] width 123 height 14
click at [438, 274] on input "Replace 4 existing features" at bounding box center [433, 274] width 10 height 10
radio input "true"
click at [786, 325] on button "OK" at bounding box center [786, 327] width 28 height 24
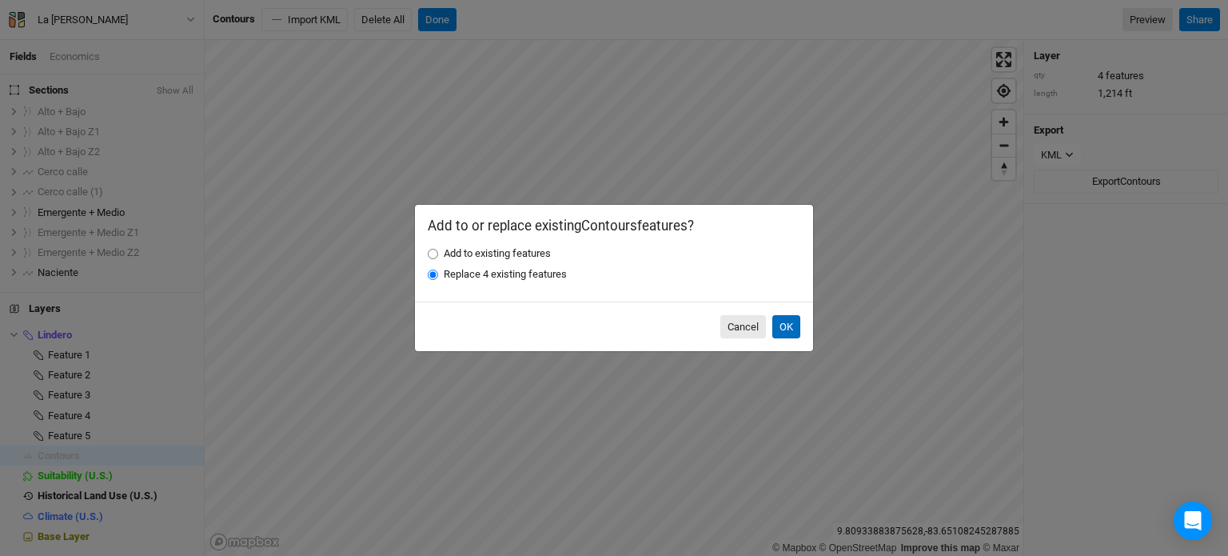
radio input "true"
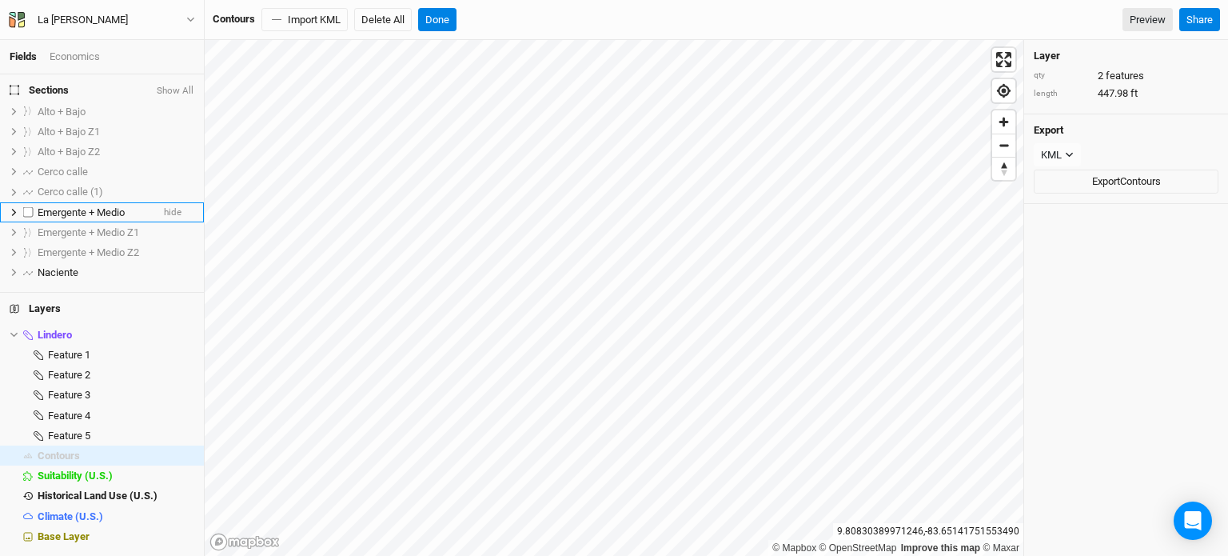
click at [110, 203] on li "Emergente + Medio hide" at bounding box center [102, 212] width 204 height 20
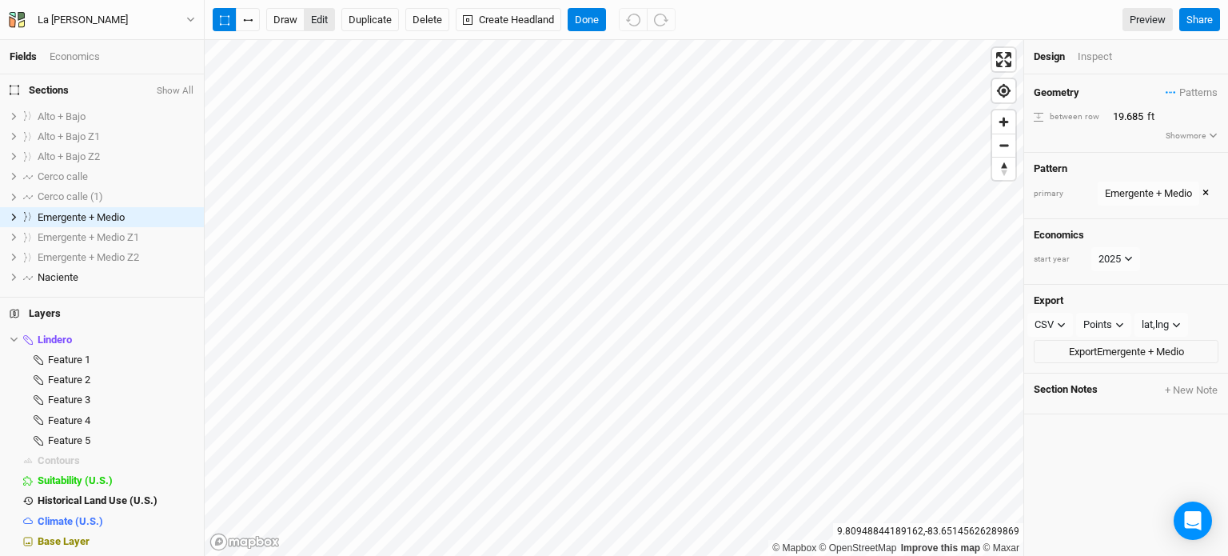
click at [310, 18] on button "edit" at bounding box center [319, 20] width 31 height 24
click at [253, 22] on button "button" at bounding box center [248, 20] width 24 height 24
click at [250, 19] on icon "button" at bounding box center [251, 20] width 2 height 2
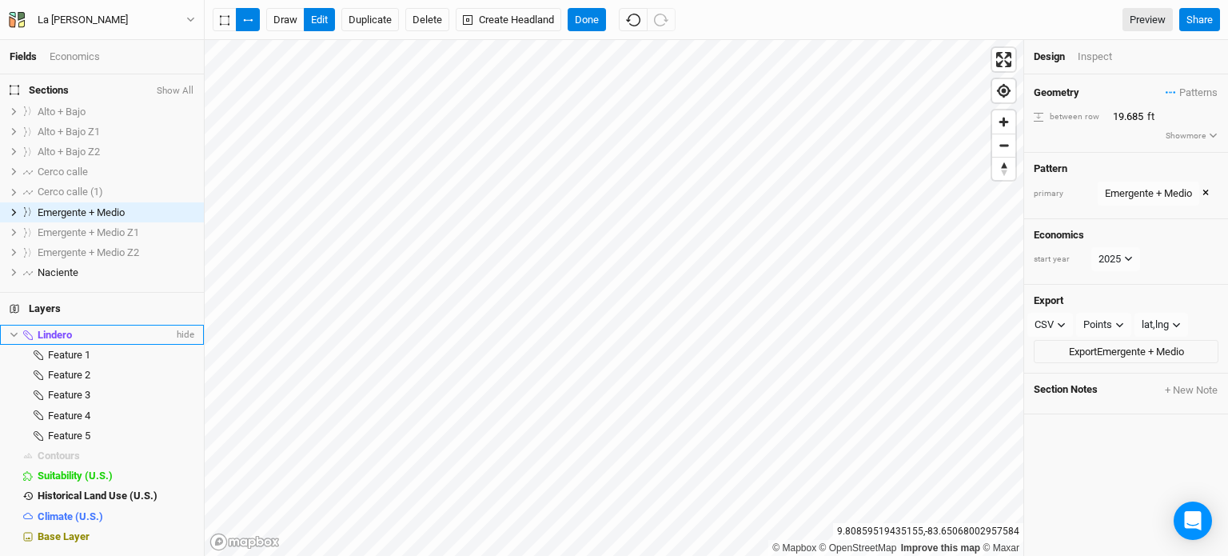
click at [87, 333] on div "Lindero" at bounding box center [106, 335] width 136 height 13
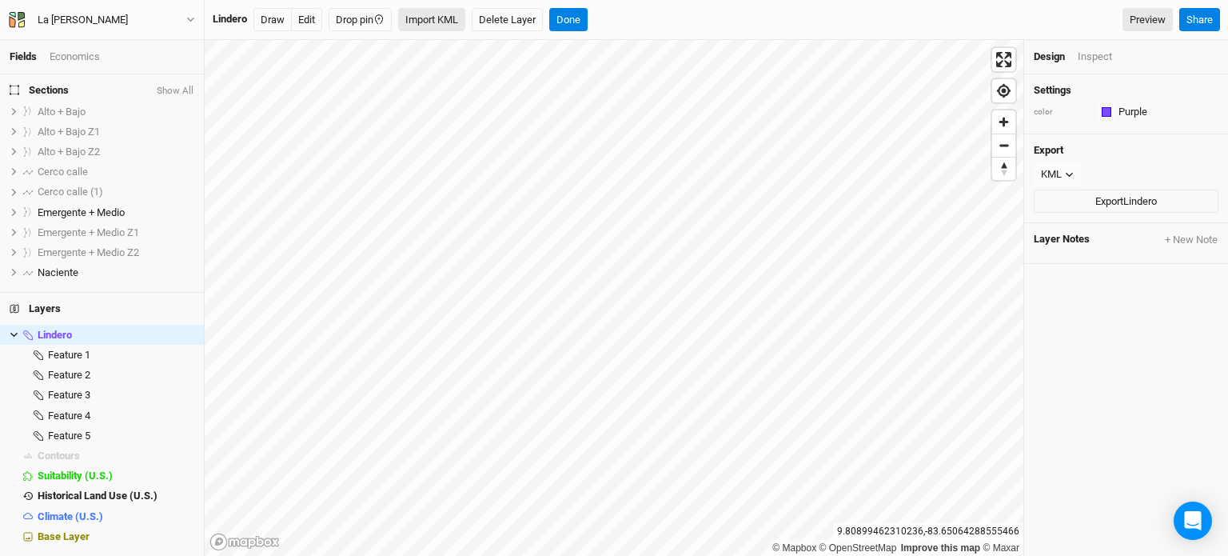
click at [439, 17] on button "Import KML" at bounding box center [431, 20] width 67 height 24
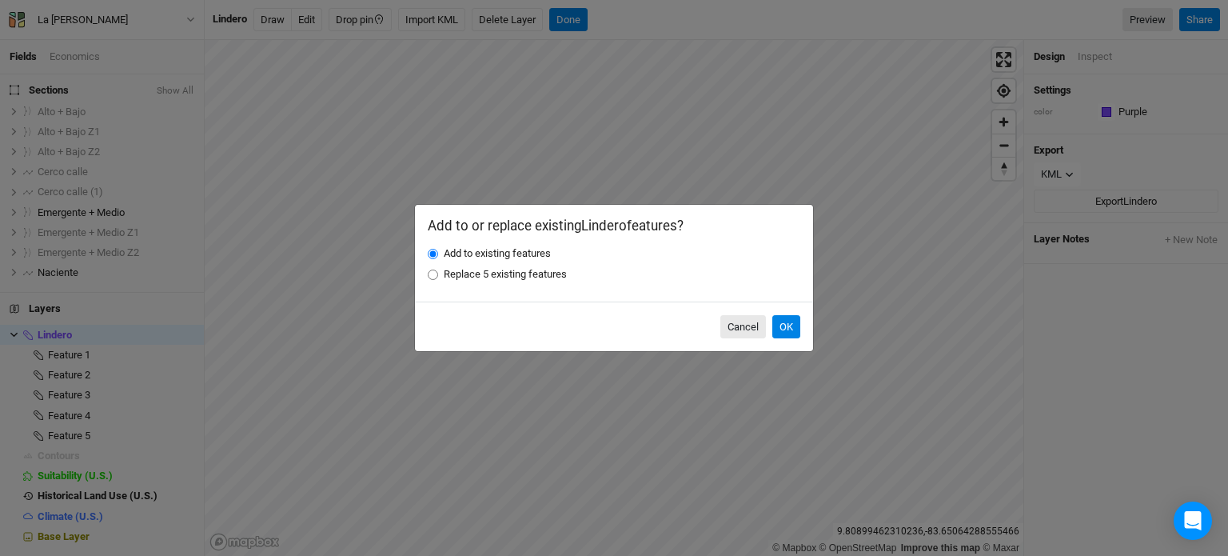
click at [518, 273] on label "Replace 5 existing features" at bounding box center [505, 274] width 123 height 14
click at [438, 273] on input "Replace 5 existing features" at bounding box center [433, 274] width 10 height 10
radio input "true"
click at [528, 249] on label "Add to existing features" at bounding box center [497, 253] width 107 height 14
click at [438, 249] on input "Add to existing features" at bounding box center [433, 254] width 10 height 10
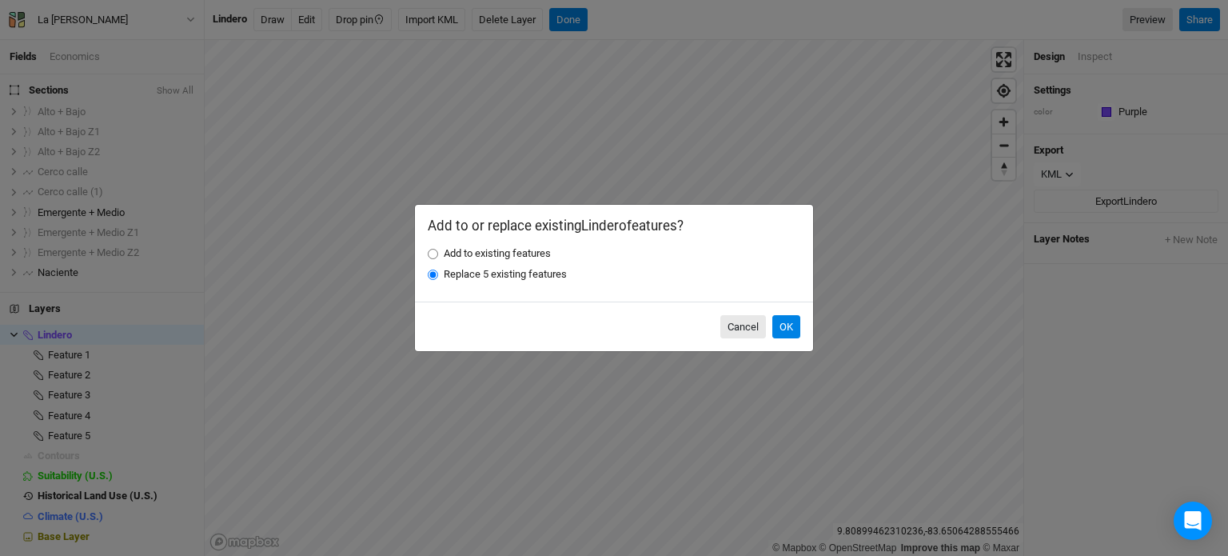
radio input "true"
click at [787, 332] on button "OK" at bounding box center [786, 327] width 28 height 24
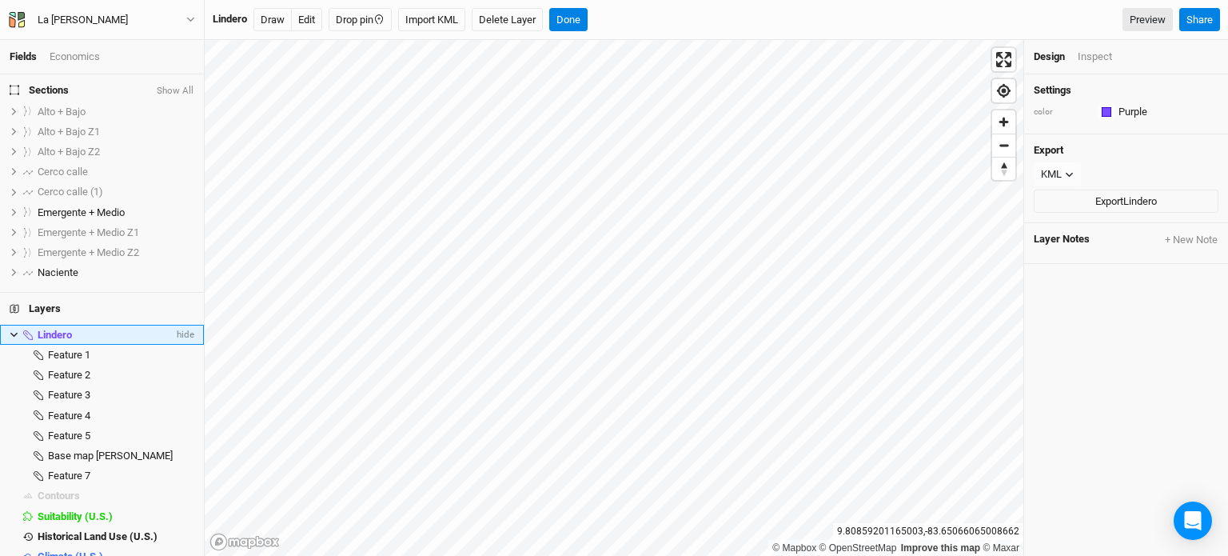
click at [75, 337] on div "Lindero" at bounding box center [106, 335] width 136 height 13
drag, startPoint x: 75, startPoint y: 337, endPoint x: 54, endPoint y: 338, distance: 20.8
click at [54, 338] on span "Lindero" at bounding box center [55, 335] width 34 height 12
click at [491, 23] on button "Delete Layer" at bounding box center [507, 20] width 71 height 24
click at [550, 16] on button "Confirm" at bounding box center [542, 20] width 50 height 24
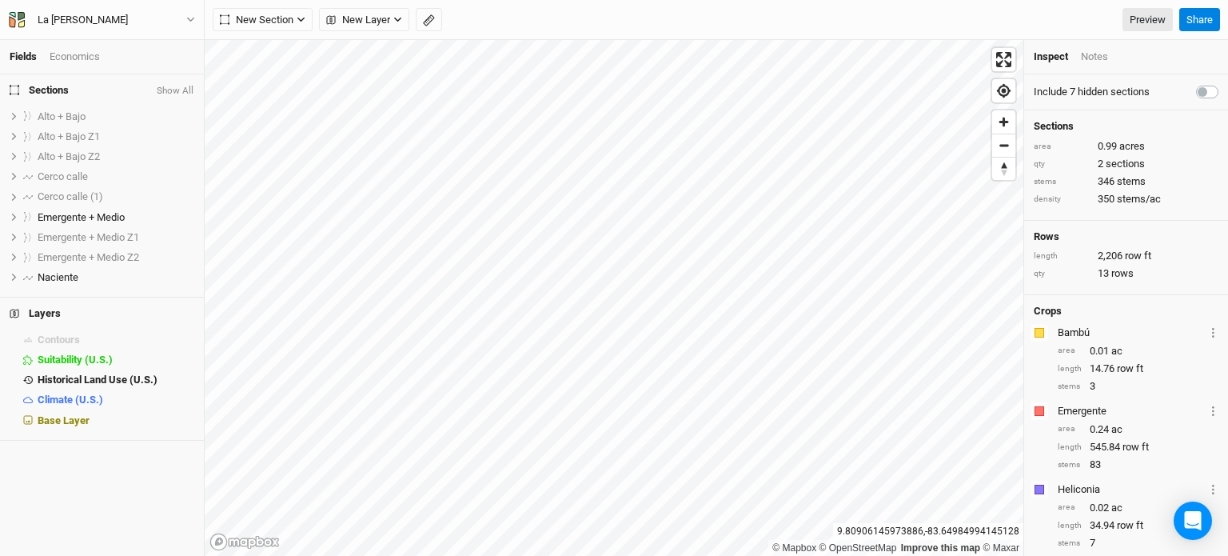
scroll to position [0, 0]
click at [106, 421] on div "Base Layer" at bounding box center [116, 420] width 157 height 13
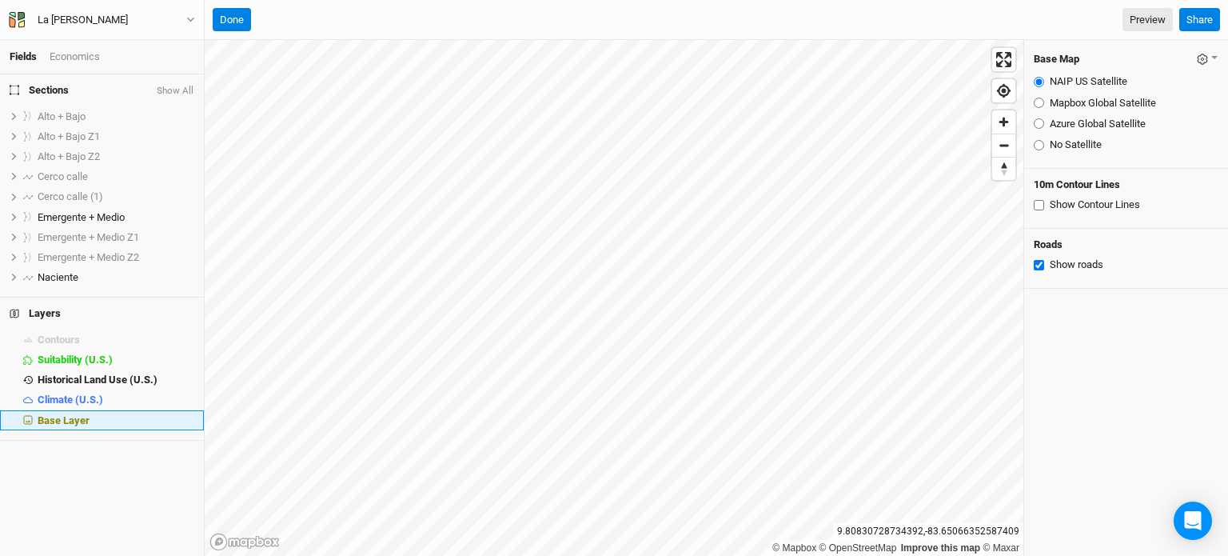
click at [177, 420] on div "Base Layer" at bounding box center [116, 420] width 157 height 13
click at [46, 414] on span "Base Layer" at bounding box center [64, 420] width 52 height 12
click at [75, 415] on span "Base Layer" at bounding box center [64, 420] width 52 height 12
click at [101, 415] on div "Base Layer" at bounding box center [116, 420] width 157 height 13
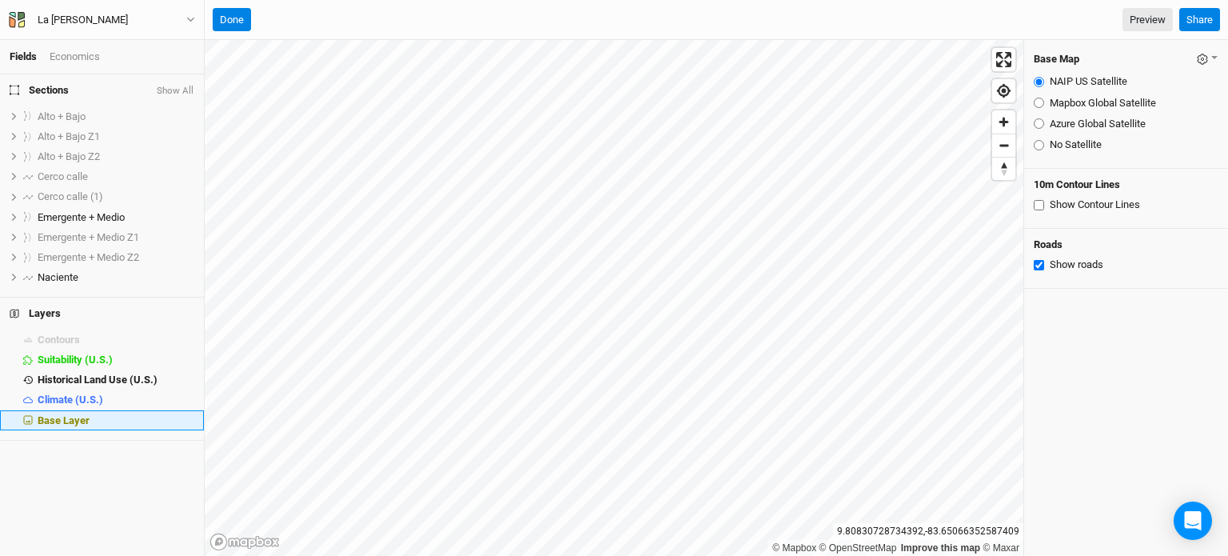
click at [101, 415] on div "Base Layer" at bounding box center [116, 420] width 157 height 13
click at [61, 333] on span "Contours" at bounding box center [59, 339] width 42 height 12
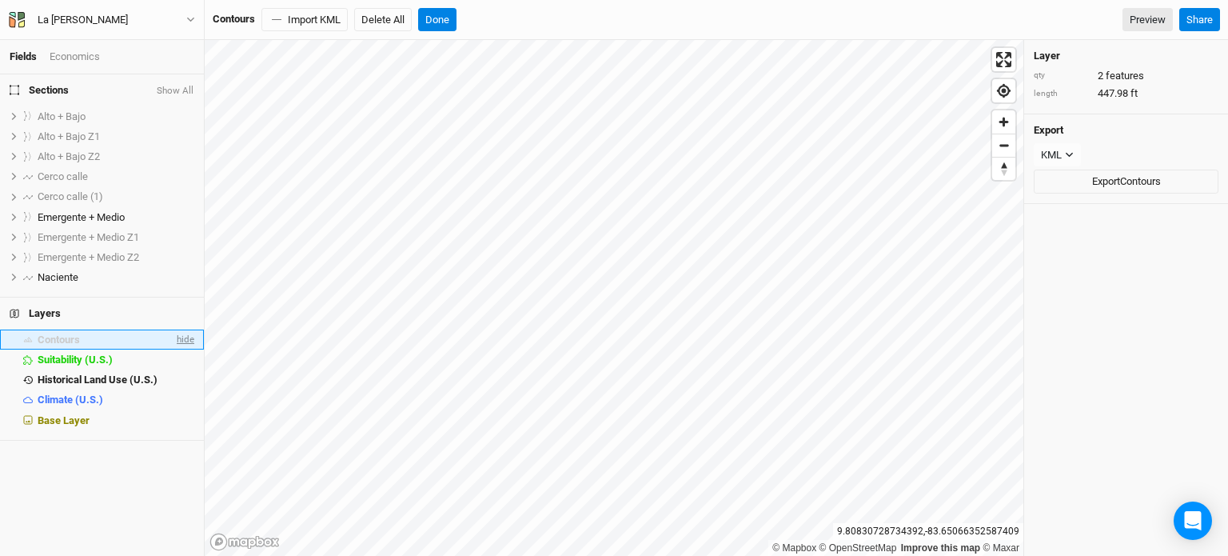
click at [173, 337] on span "hide" at bounding box center [183, 339] width 21 height 20
click at [169, 337] on span "show" at bounding box center [182, 339] width 26 height 20
click at [173, 337] on span "hide" at bounding box center [183, 339] width 21 height 20
click at [448, 18] on button "Done" at bounding box center [437, 20] width 38 height 24
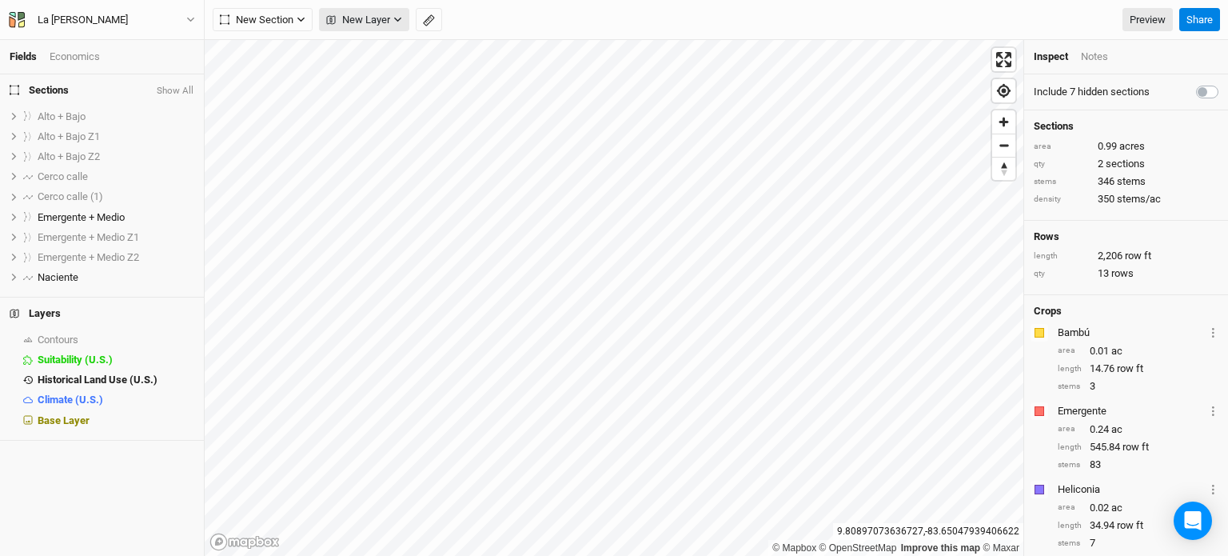
click at [369, 15] on span "New Layer" at bounding box center [358, 20] width 64 height 16
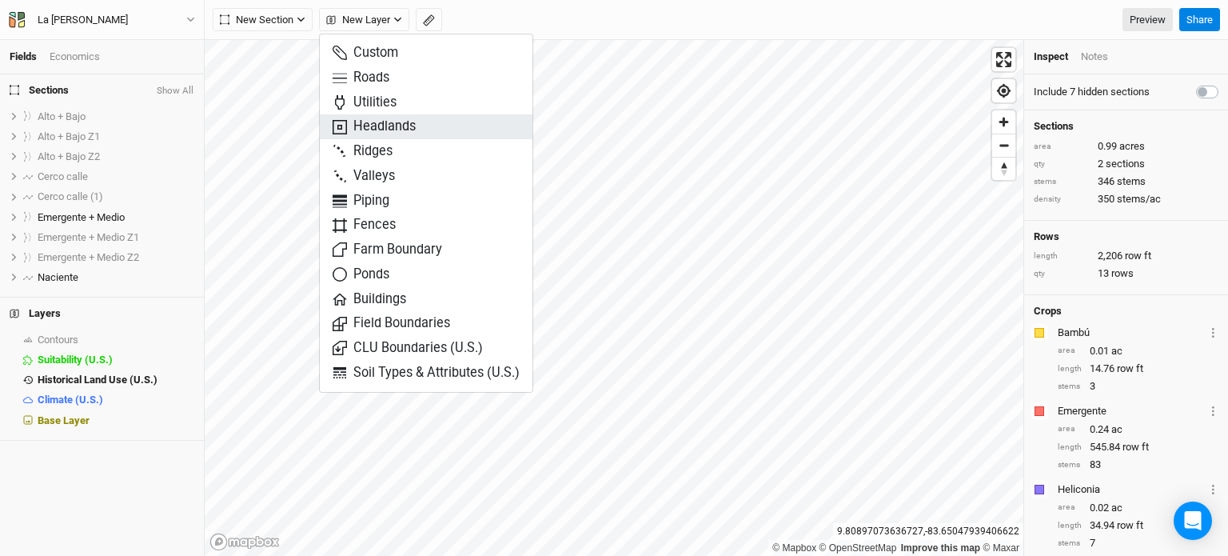
click at [396, 126] on span "Headlands" at bounding box center [374, 127] width 83 height 18
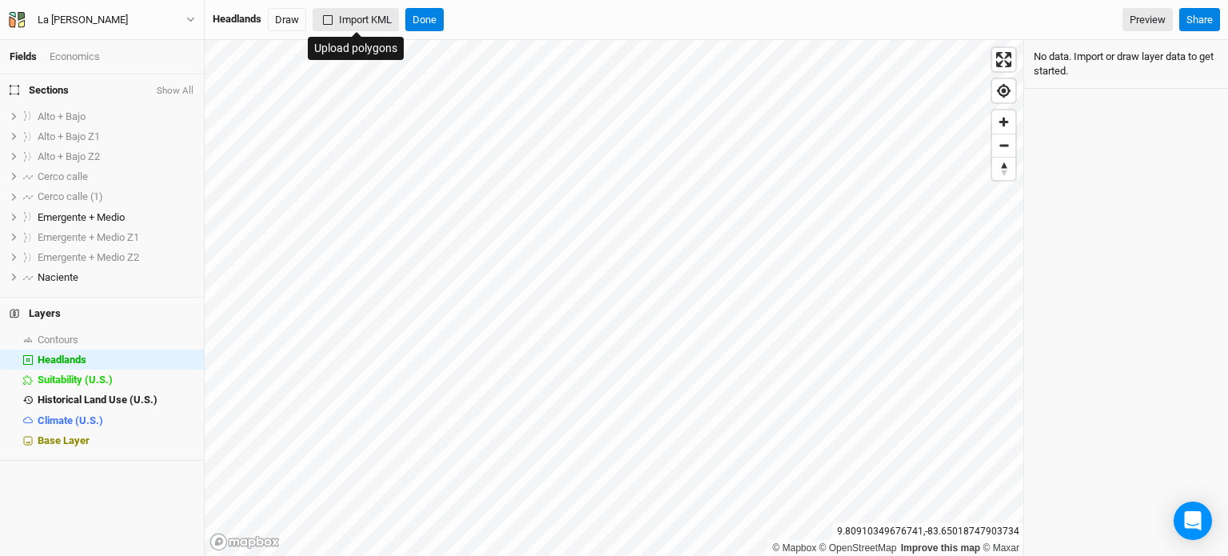
click at [369, 24] on button "Import KML" at bounding box center [356, 20] width 86 height 24
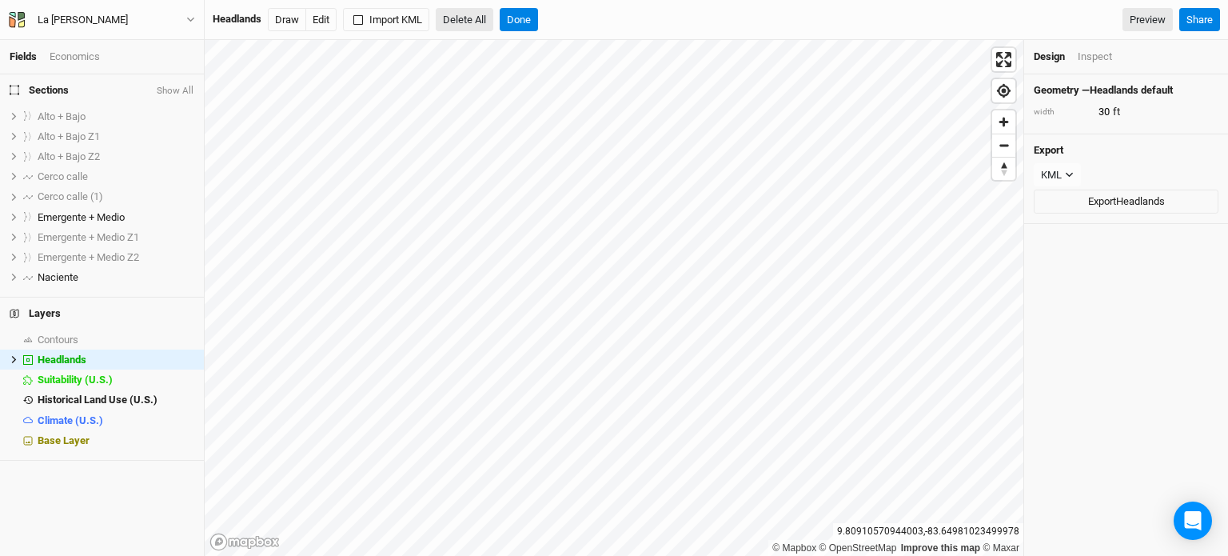
click at [472, 22] on button "Delete All" at bounding box center [465, 20] width 58 height 24
click at [581, 24] on button "Confirm" at bounding box center [557, 20] width 50 height 24
click at [430, 28] on button "Done" at bounding box center [424, 20] width 38 height 24
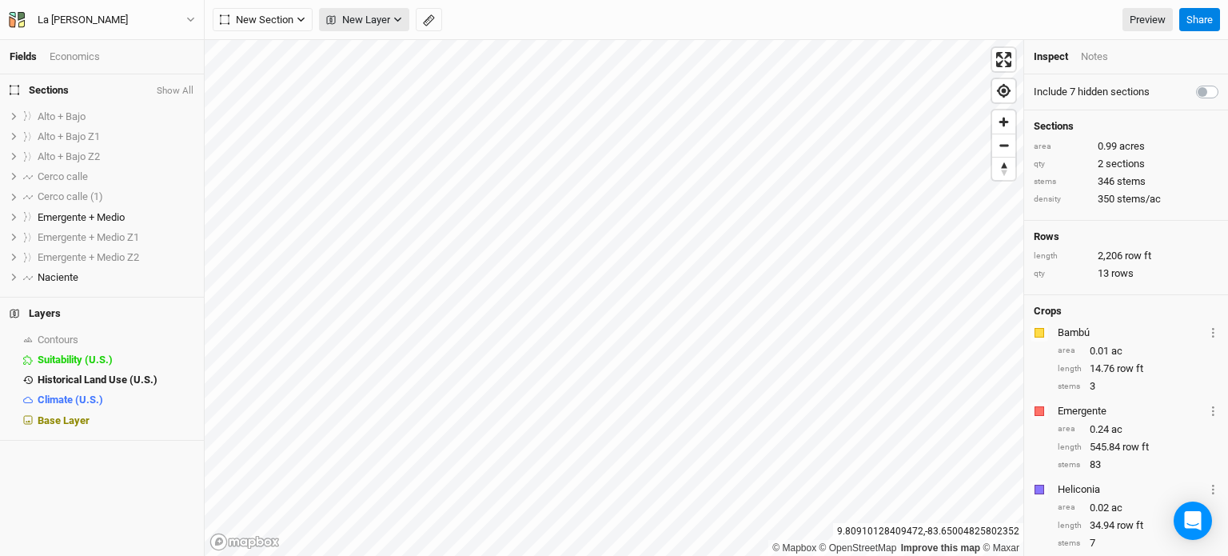
click at [357, 26] on span "New Layer" at bounding box center [358, 20] width 64 height 16
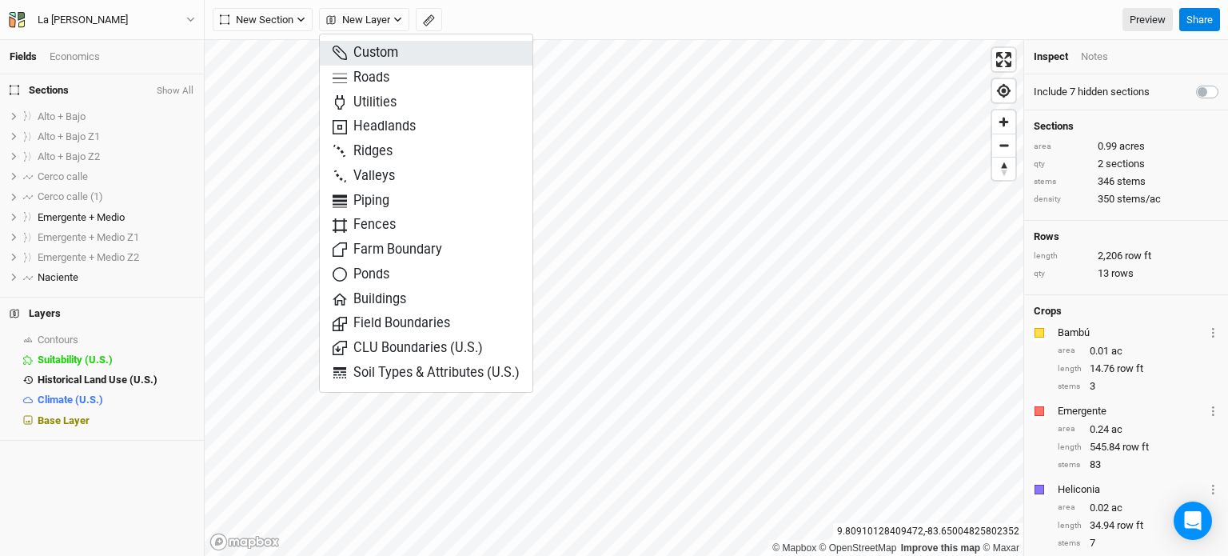
click at [376, 45] on span "Custom" at bounding box center [366, 53] width 66 height 18
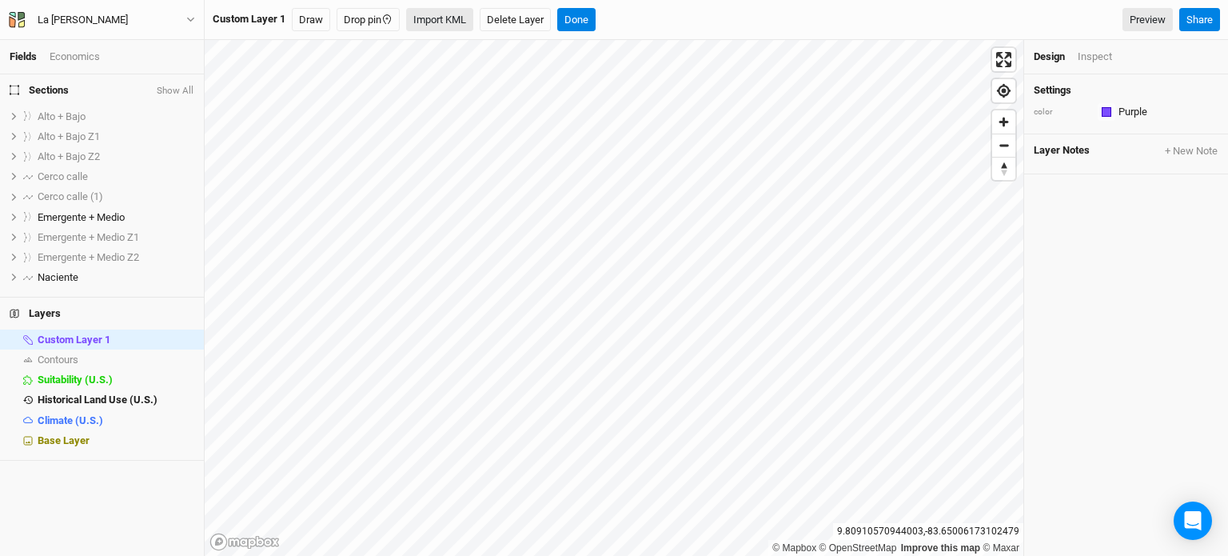
click at [448, 16] on button "Import KML" at bounding box center [439, 20] width 67 height 24
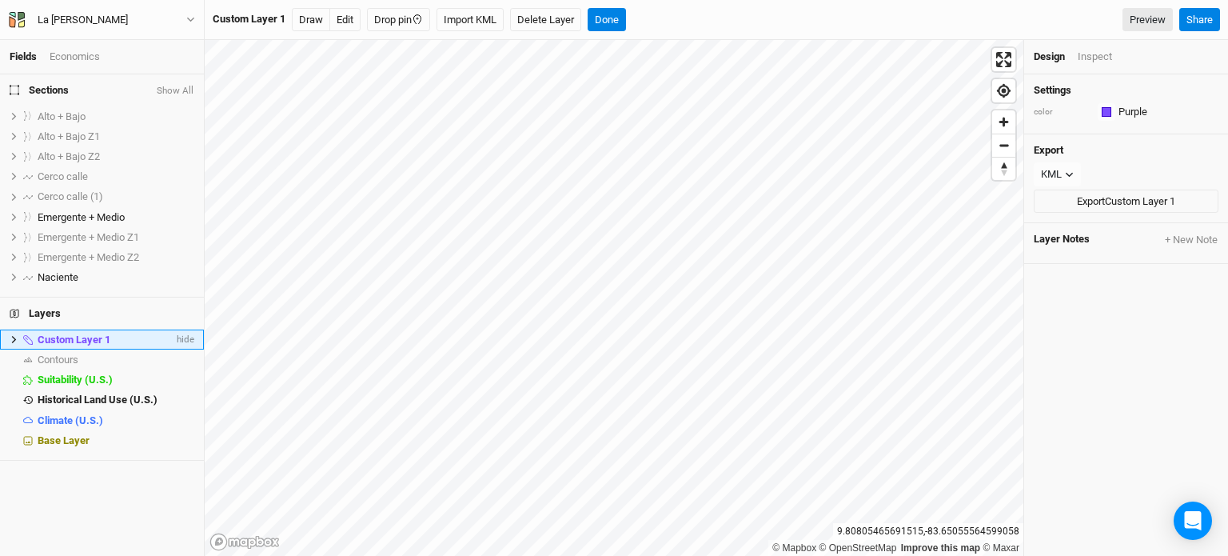
click at [10, 332] on li "Custom Layer 1 hide" at bounding box center [102, 339] width 204 height 20
click at [8, 335] on li "Custom Layer 1 hide" at bounding box center [102, 339] width 204 height 20
click at [10, 339] on icon at bounding box center [14, 339] width 9 height 9
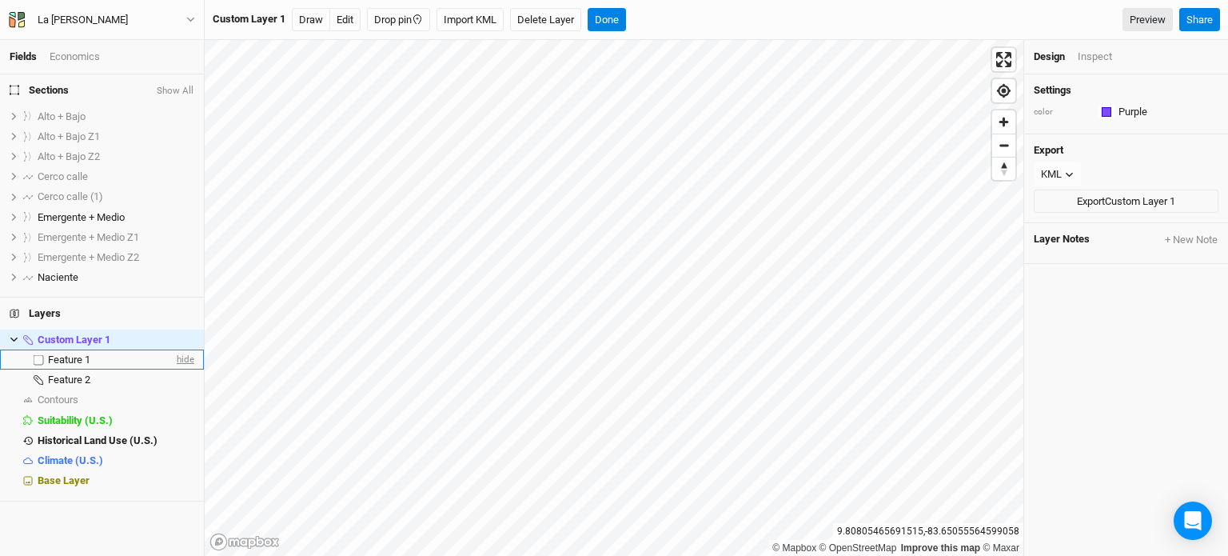
click at [175, 353] on span "hide" at bounding box center [183, 359] width 21 height 20
click at [181, 399] on span "show" at bounding box center [182, 400] width 26 height 20
click at [181, 399] on span "hide" at bounding box center [183, 400] width 21 height 20
click at [181, 399] on span "show" at bounding box center [182, 400] width 26 height 20
click at [103, 213] on span "Emergente + Medio" at bounding box center [81, 217] width 87 height 12
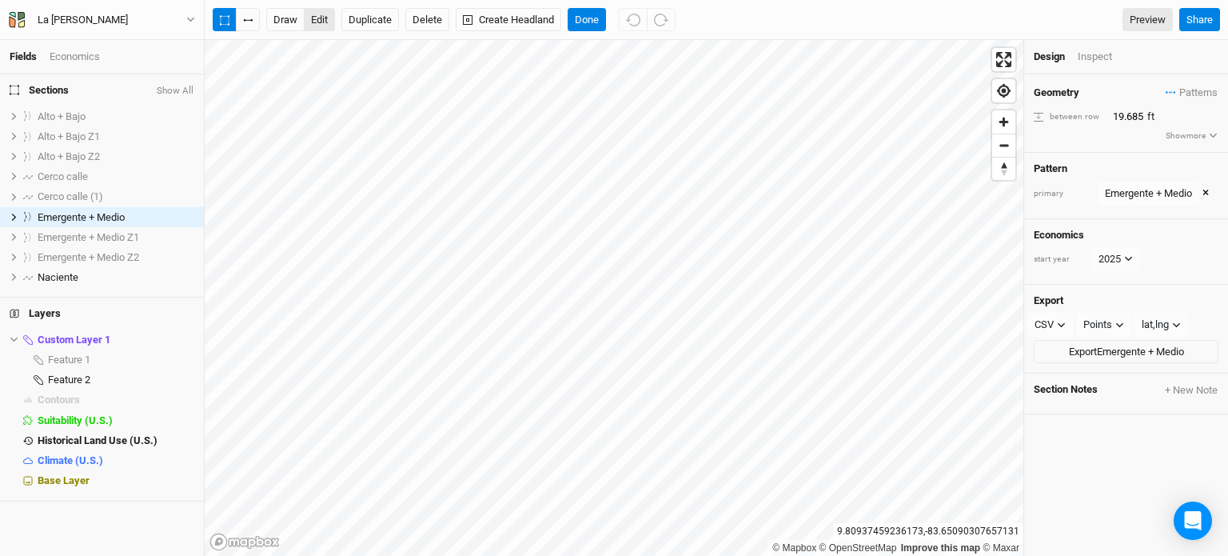
click at [317, 23] on button "edit" at bounding box center [319, 20] width 31 height 24
